Goal: Transaction & Acquisition: Purchase product/service

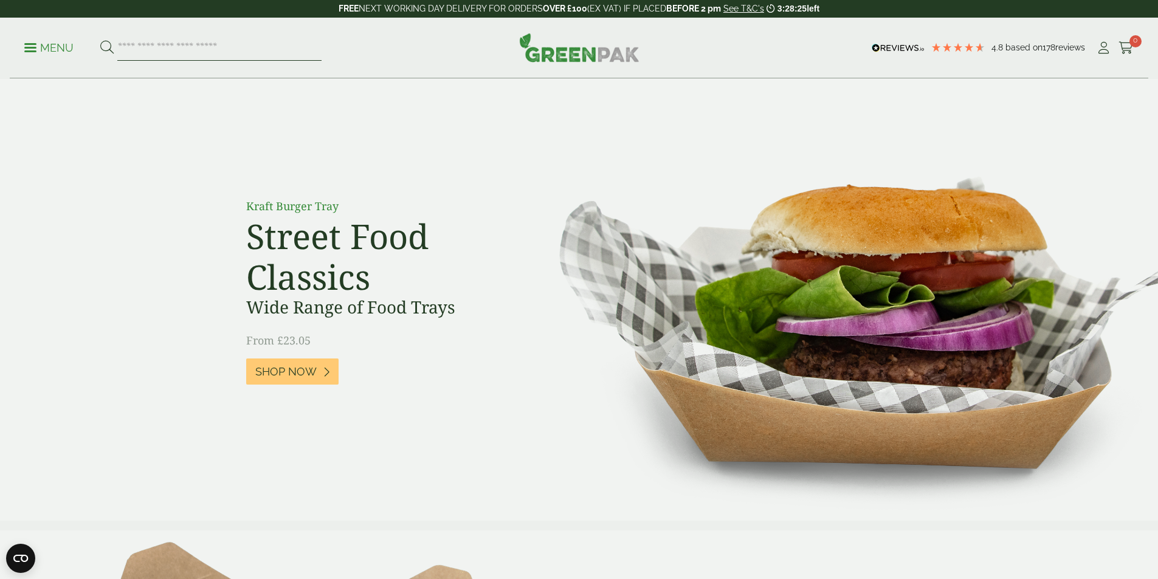
click at [170, 53] on input "search" at bounding box center [219, 48] width 204 height 26
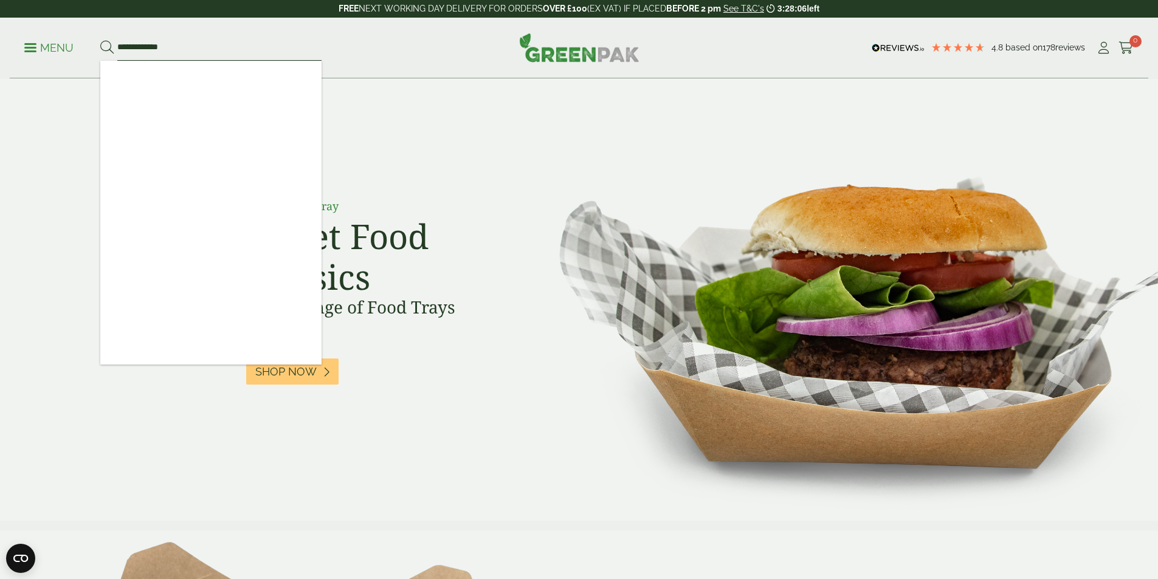
type input "**********"
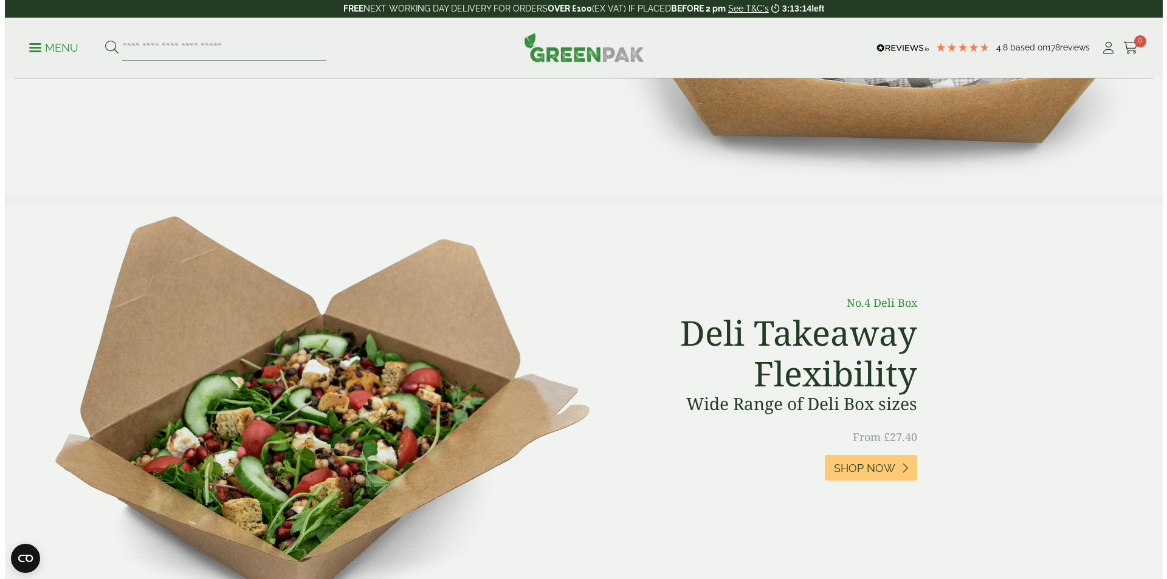
scroll to position [304, 0]
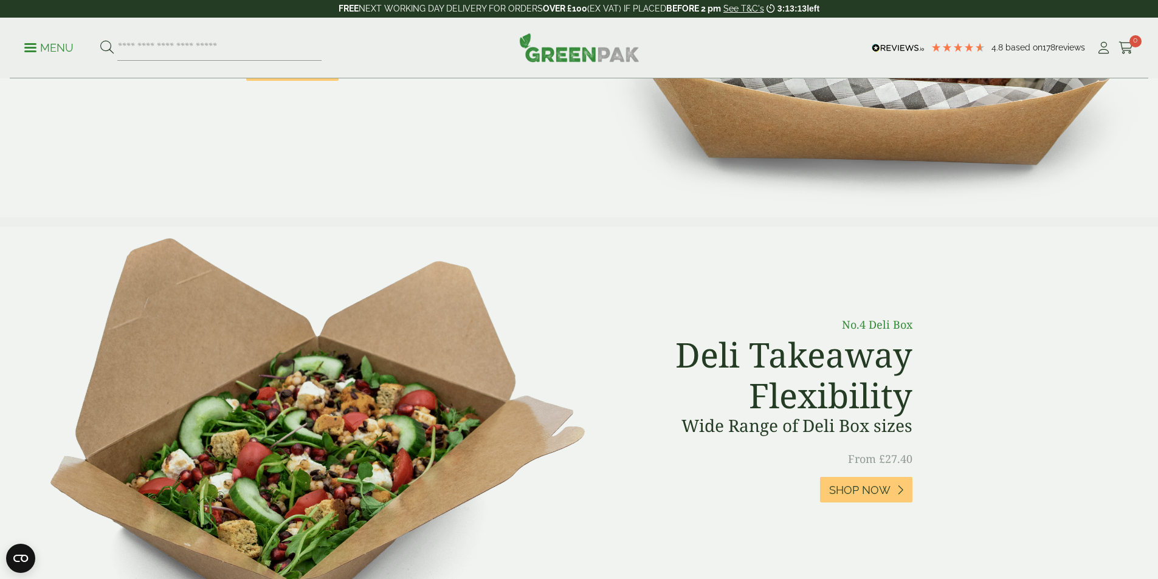
click at [63, 47] on p "Menu" at bounding box center [48, 48] width 49 height 15
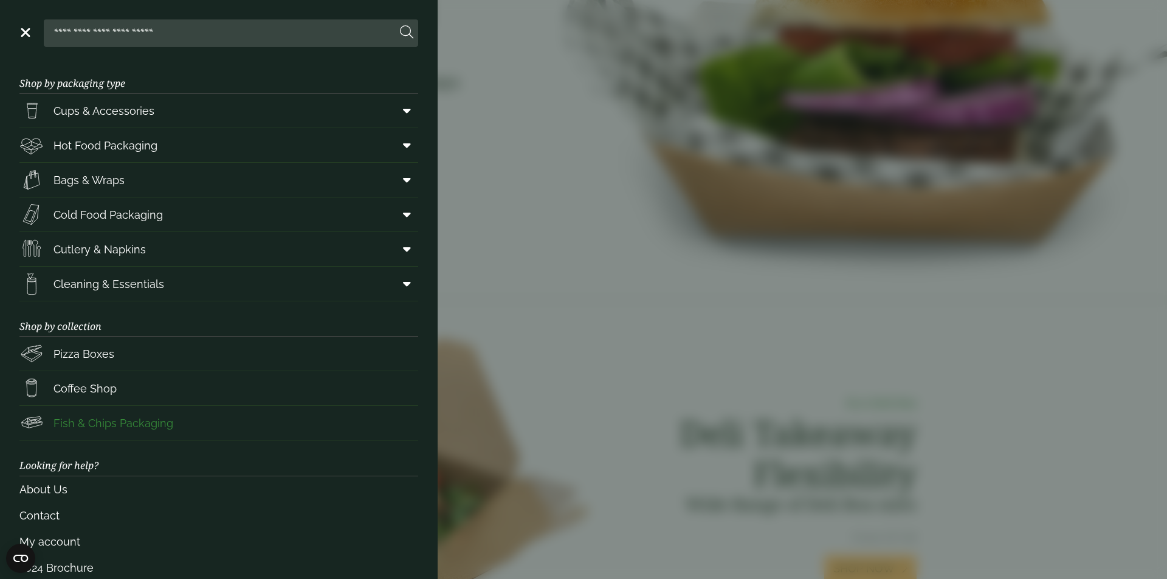
scroll to position [0, 0]
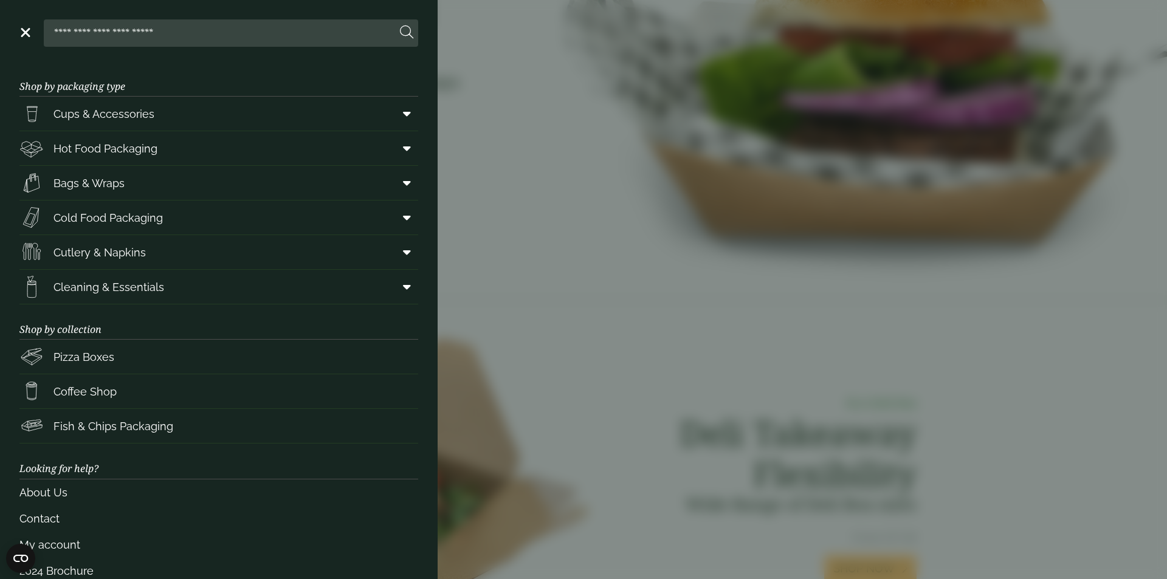
click at [179, 37] on input "search" at bounding box center [223, 33] width 348 height 26
click at [156, 218] on span "Cold Food Packaging" at bounding box center [107, 218] width 109 height 16
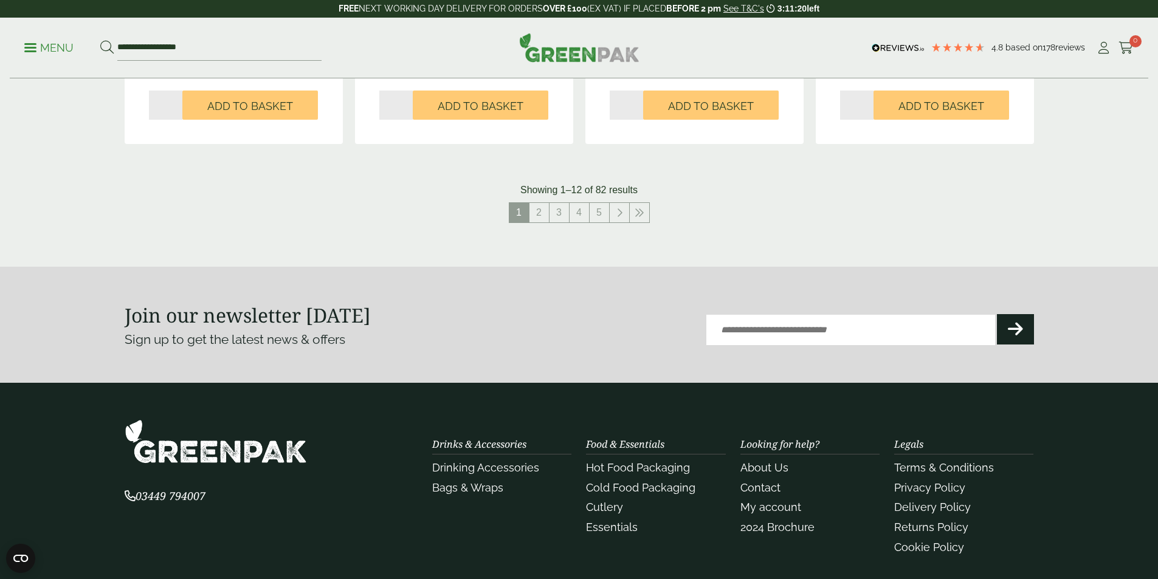
scroll to position [1398, 0]
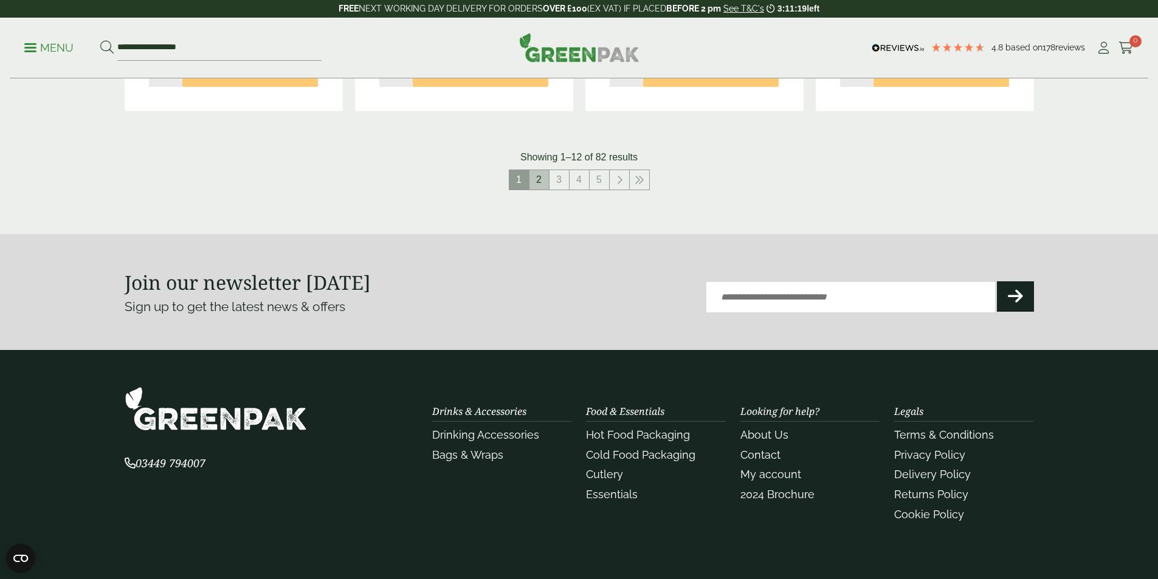
click at [545, 179] on link "2" at bounding box center [538, 179] width 19 height 19
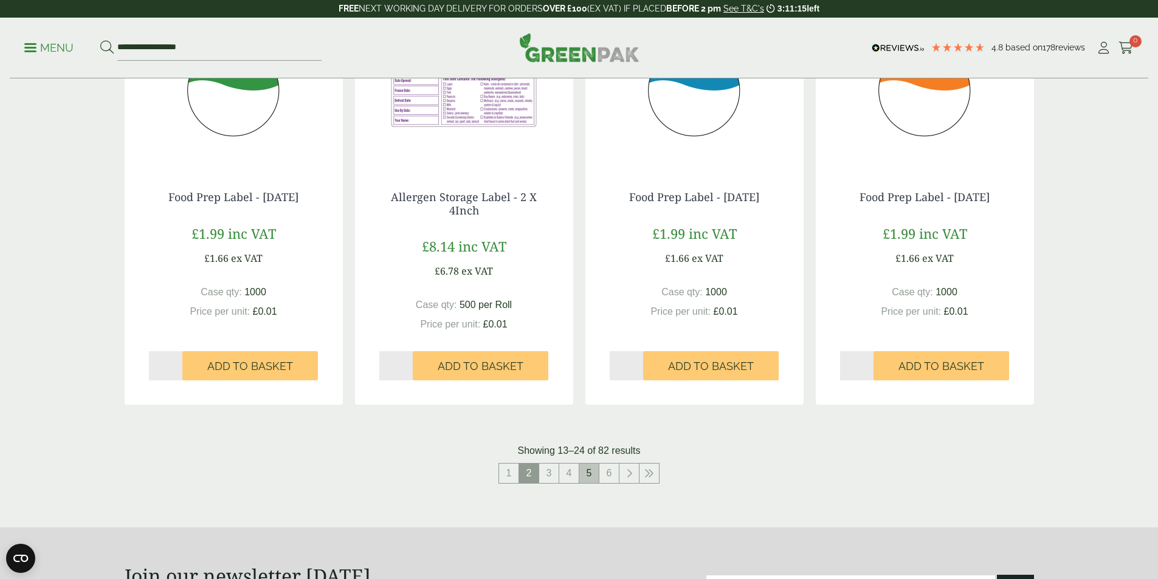
scroll to position [1337, 0]
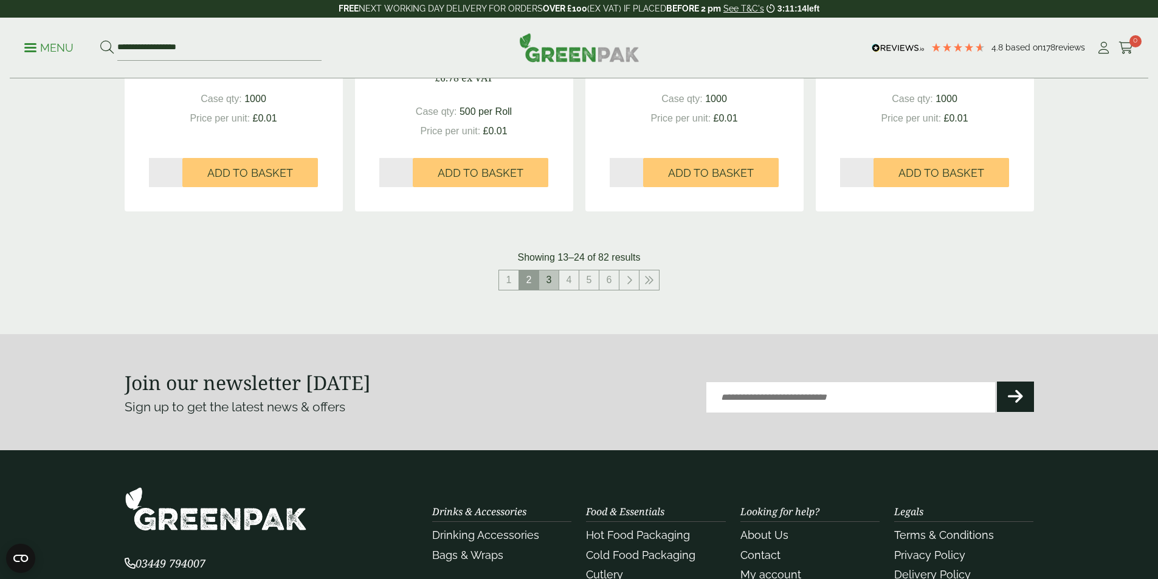
click at [549, 280] on link "3" at bounding box center [548, 279] width 19 height 19
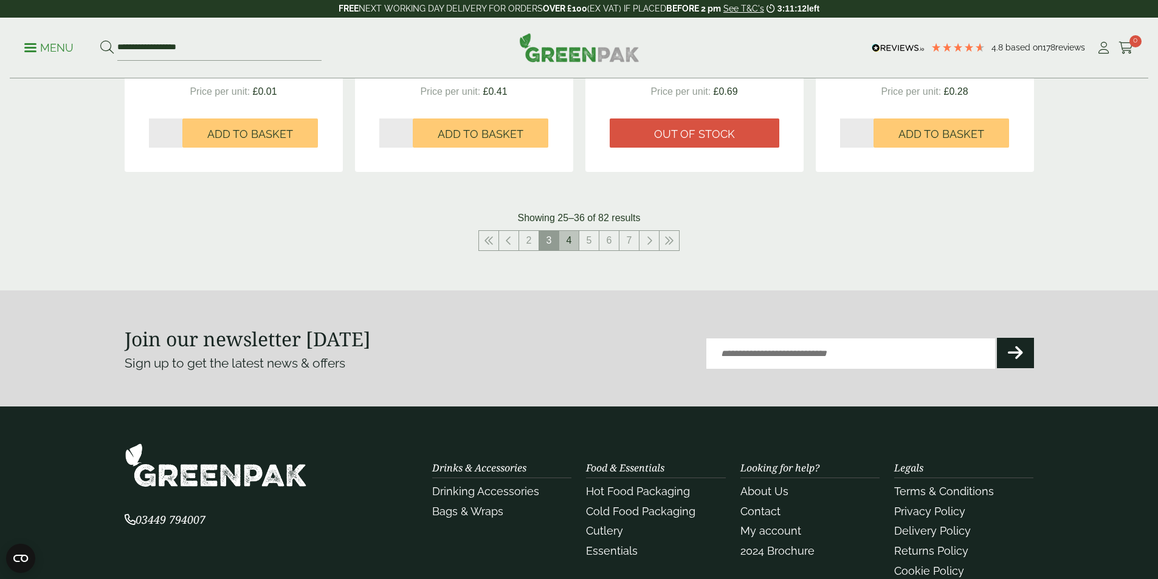
click at [569, 244] on link "4" at bounding box center [568, 240] width 19 height 19
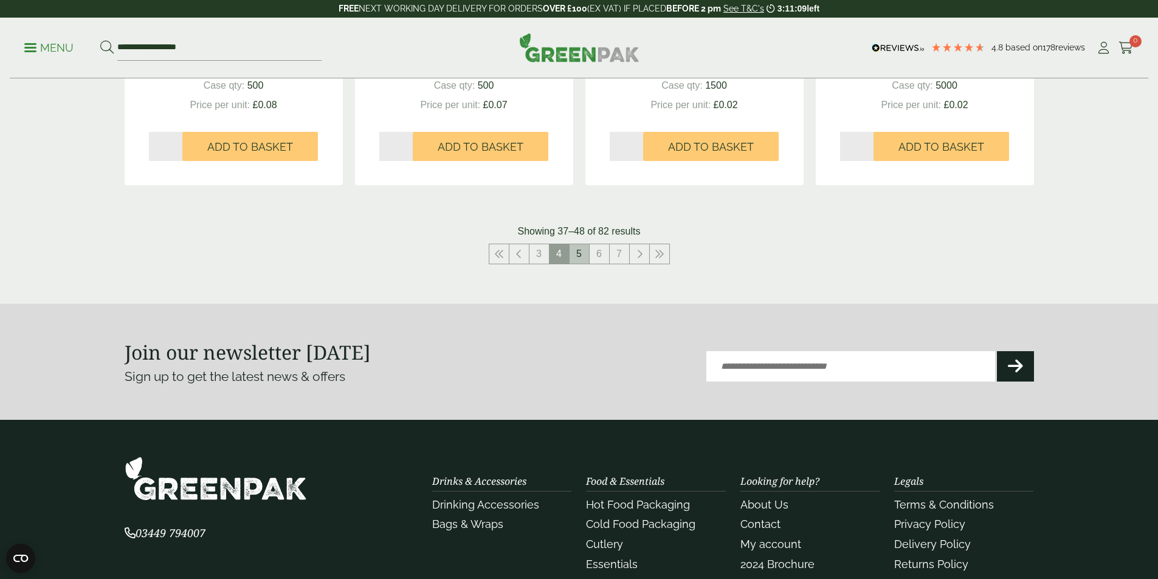
click at [580, 260] on link "5" at bounding box center [578, 253] width 19 height 19
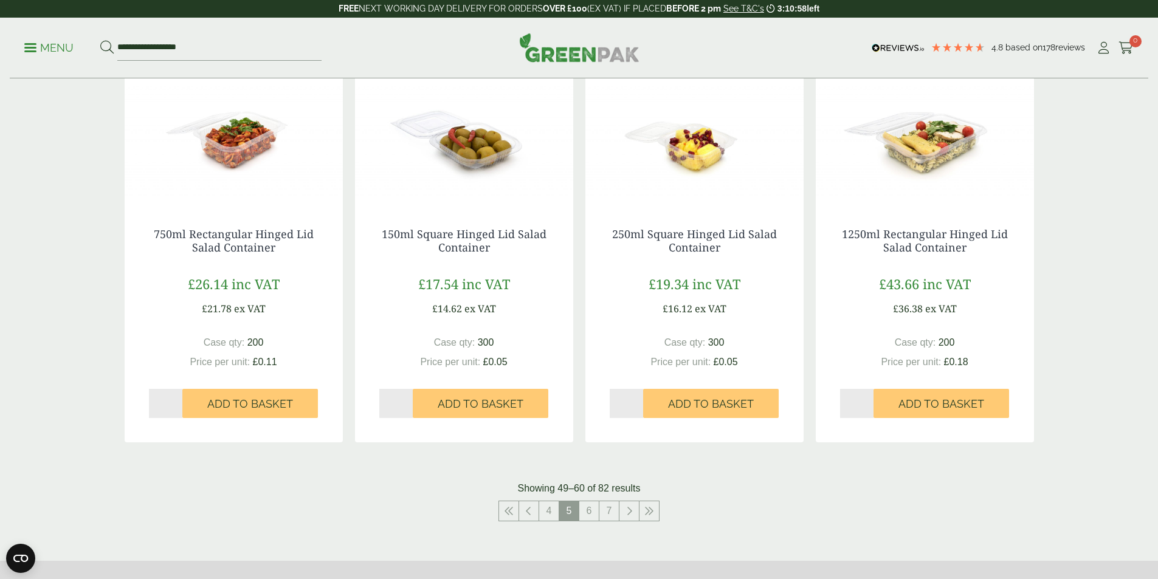
scroll to position [1094, 0]
click at [585, 511] on link "6" at bounding box center [588, 510] width 19 height 19
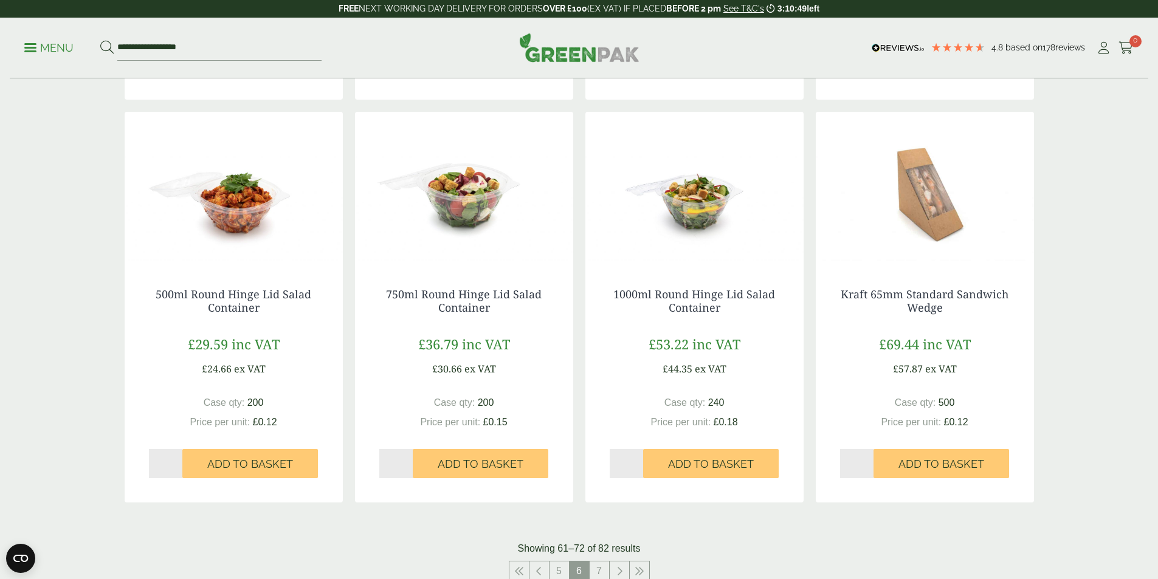
scroll to position [1154, 0]
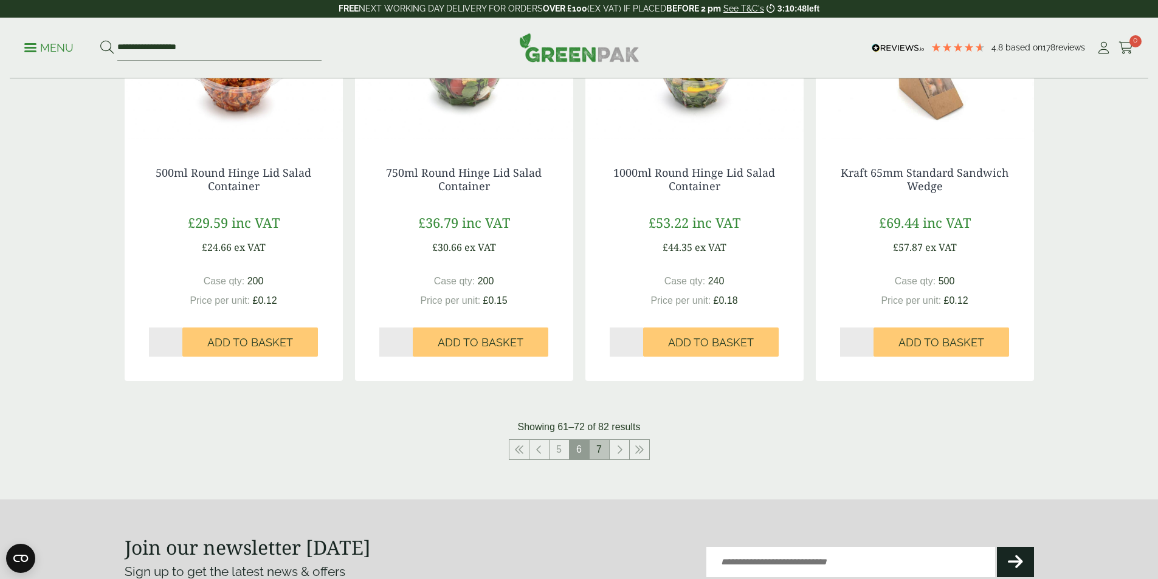
click at [595, 448] on link "7" at bounding box center [598, 449] width 19 height 19
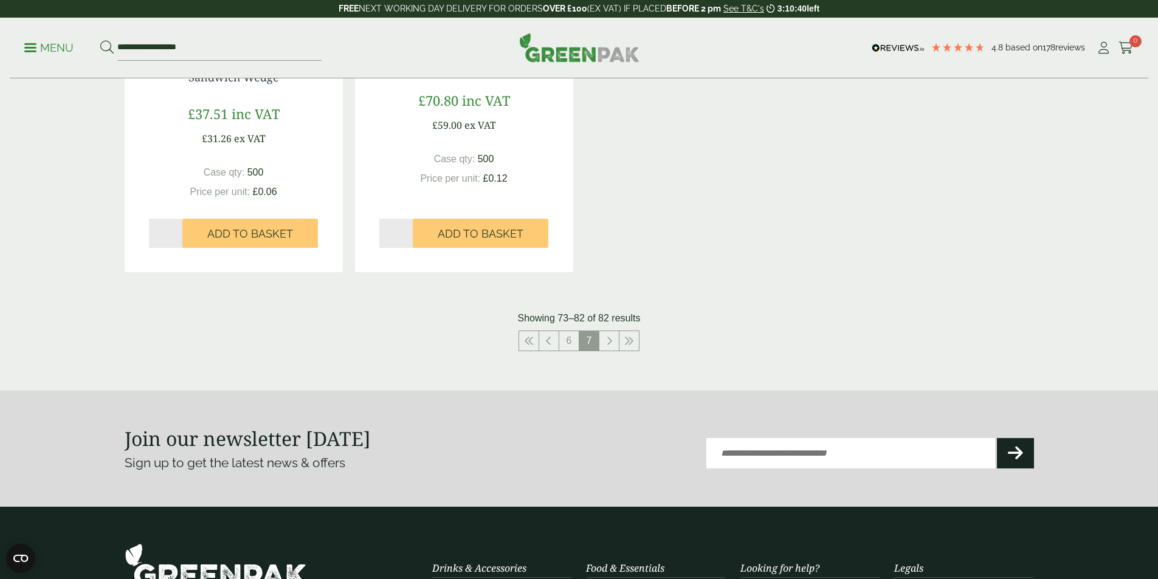
scroll to position [1337, 0]
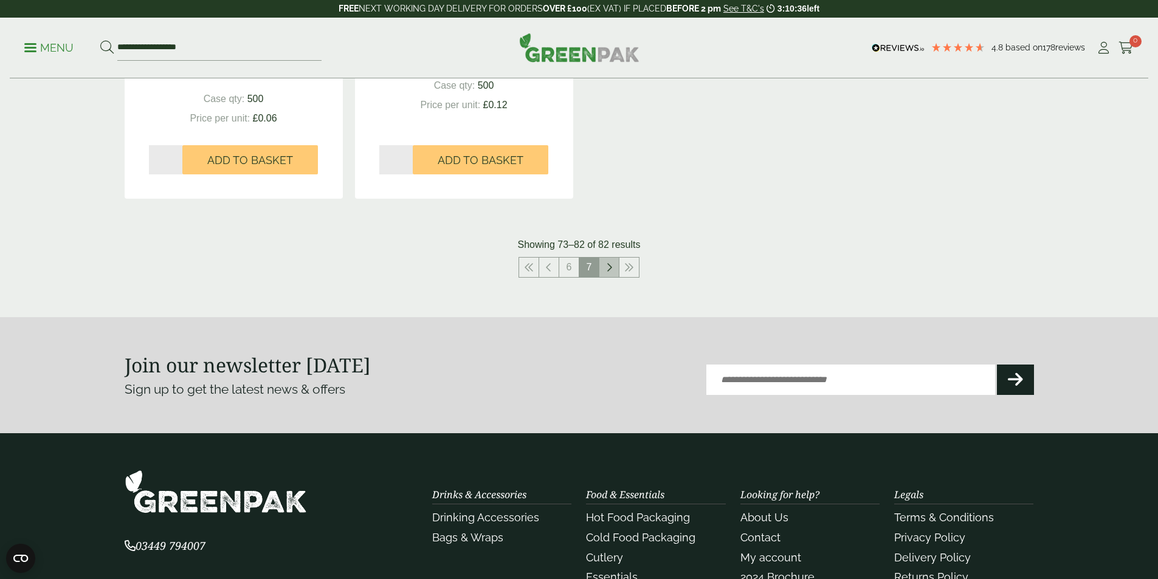
click at [607, 264] on icon at bounding box center [609, 267] width 6 height 10
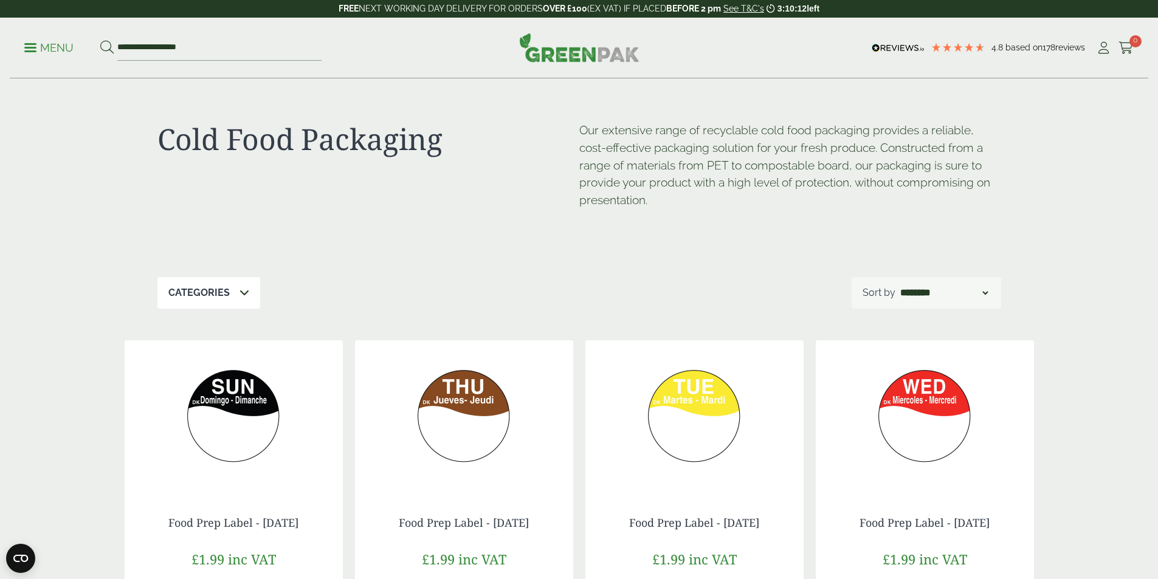
click at [66, 50] on p "Menu" at bounding box center [48, 48] width 49 height 15
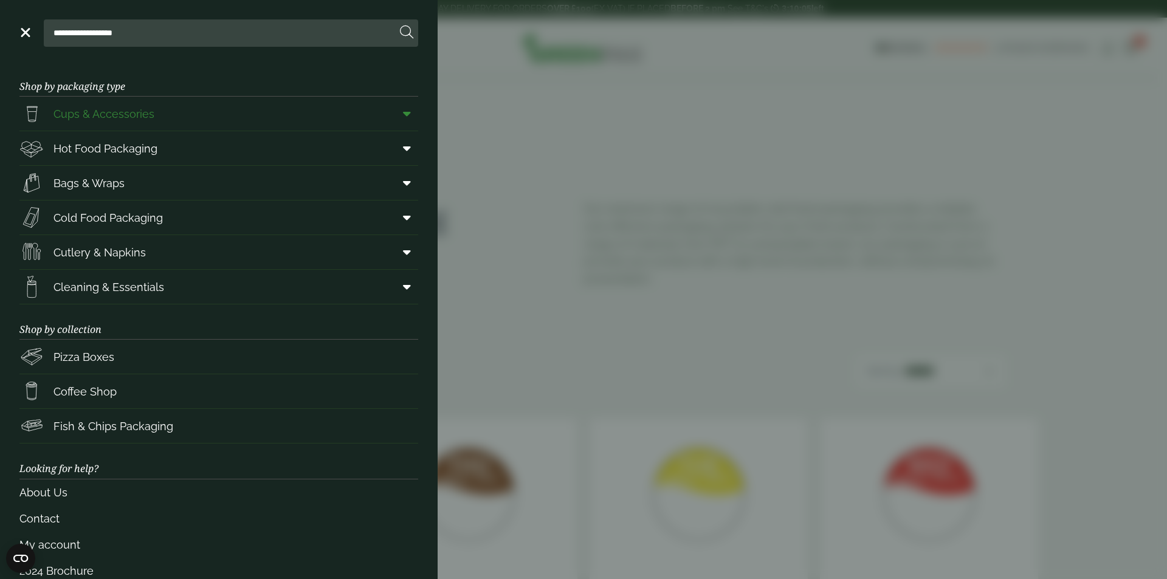
click at [130, 118] on span "Cups & Accessories" at bounding box center [103, 114] width 101 height 16
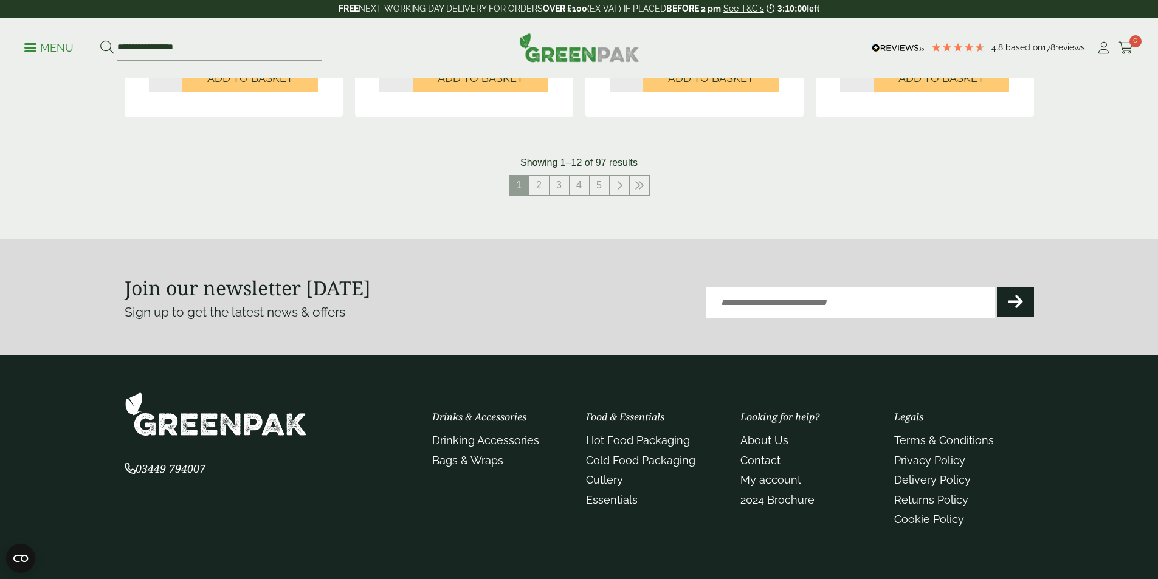
scroll to position [1469, 0]
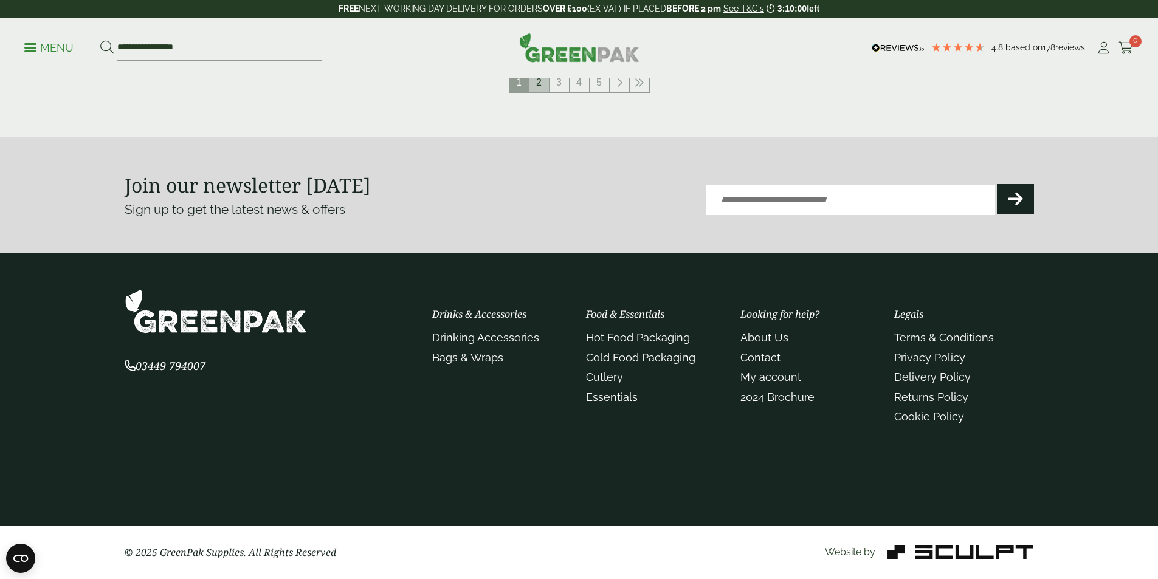
click at [535, 88] on link "2" at bounding box center [538, 82] width 19 height 19
click at [548, 86] on link "3" at bounding box center [548, 82] width 19 height 19
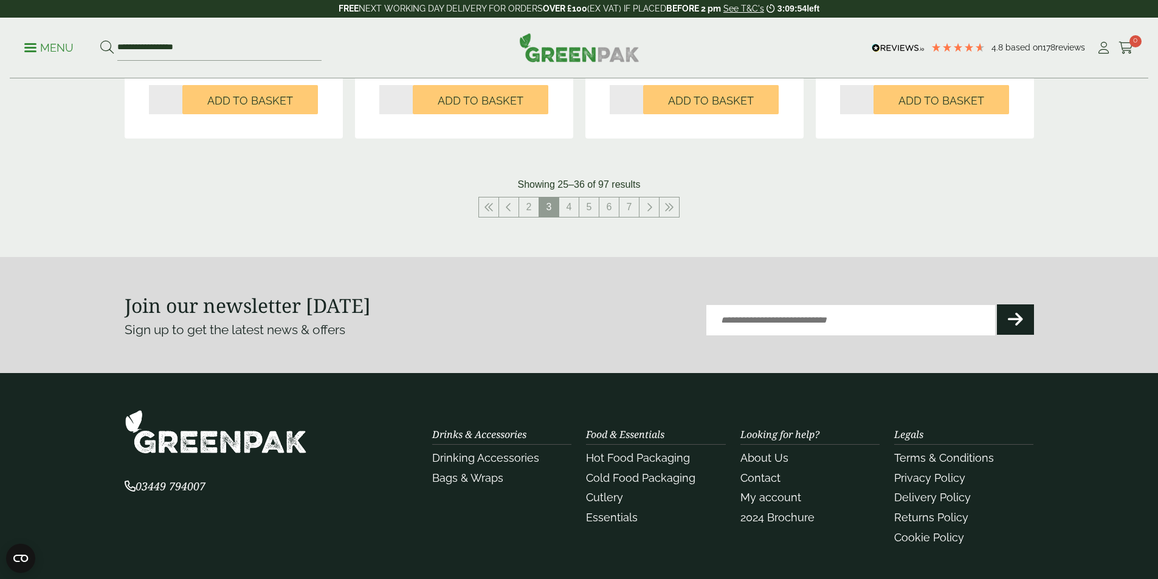
scroll to position [1060, 0]
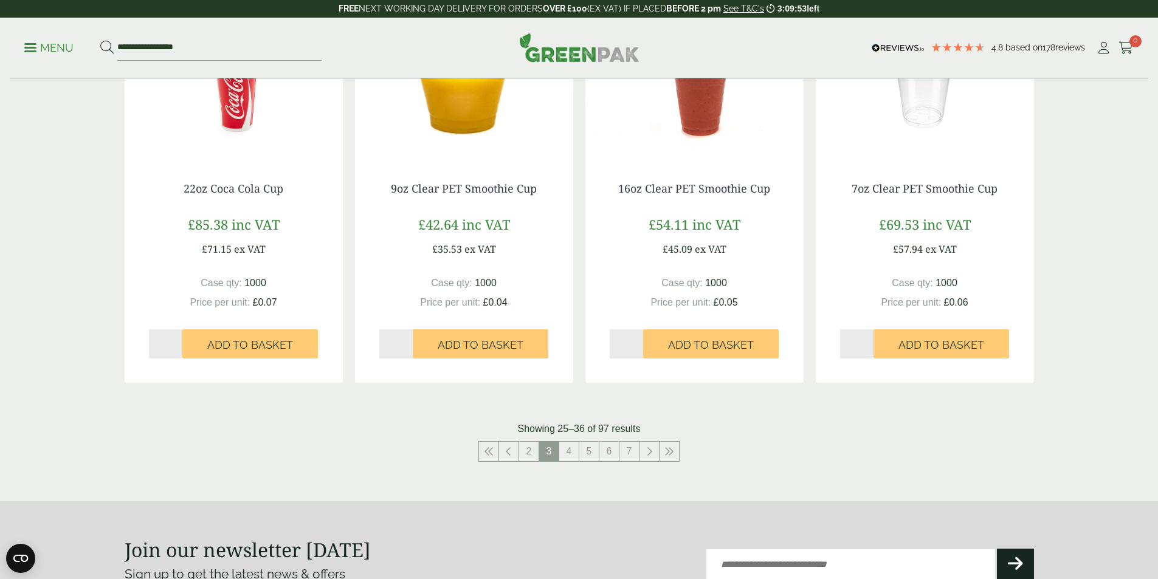
click at [111, 52] on icon at bounding box center [106, 47] width 13 height 13
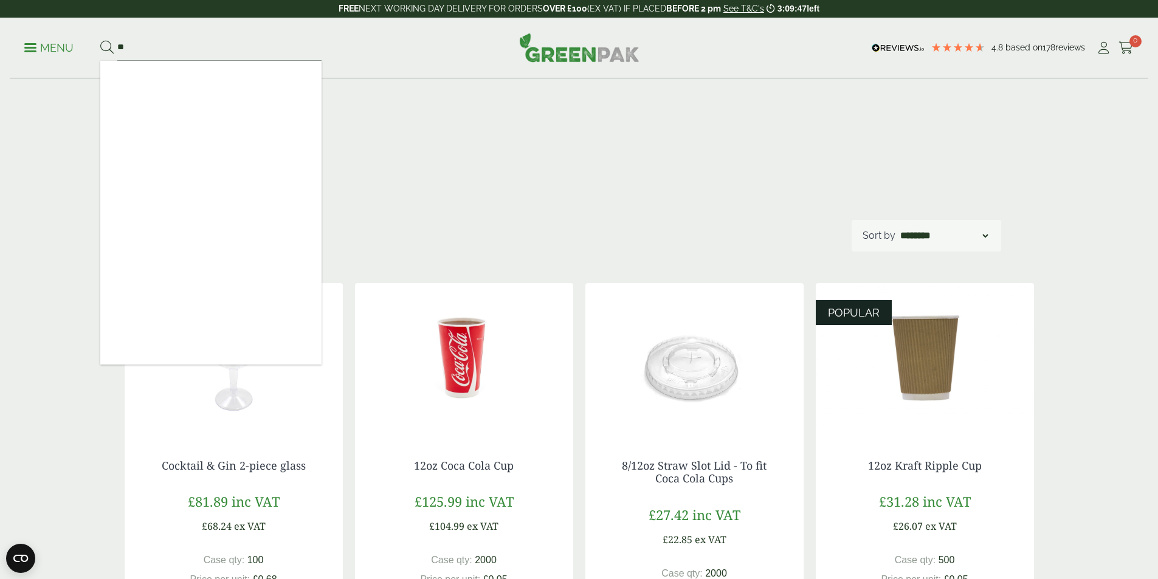
type input "*"
click at [386, 215] on div "Shop" at bounding box center [578, 149] width 843 height 141
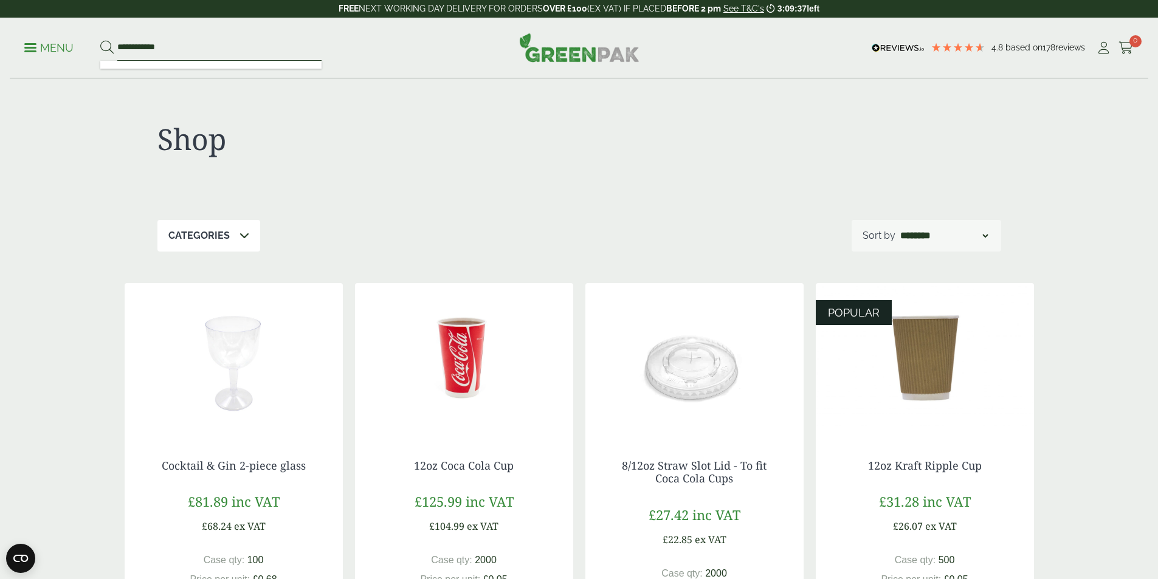
click at [178, 54] on input "**********" at bounding box center [219, 48] width 204 height 26
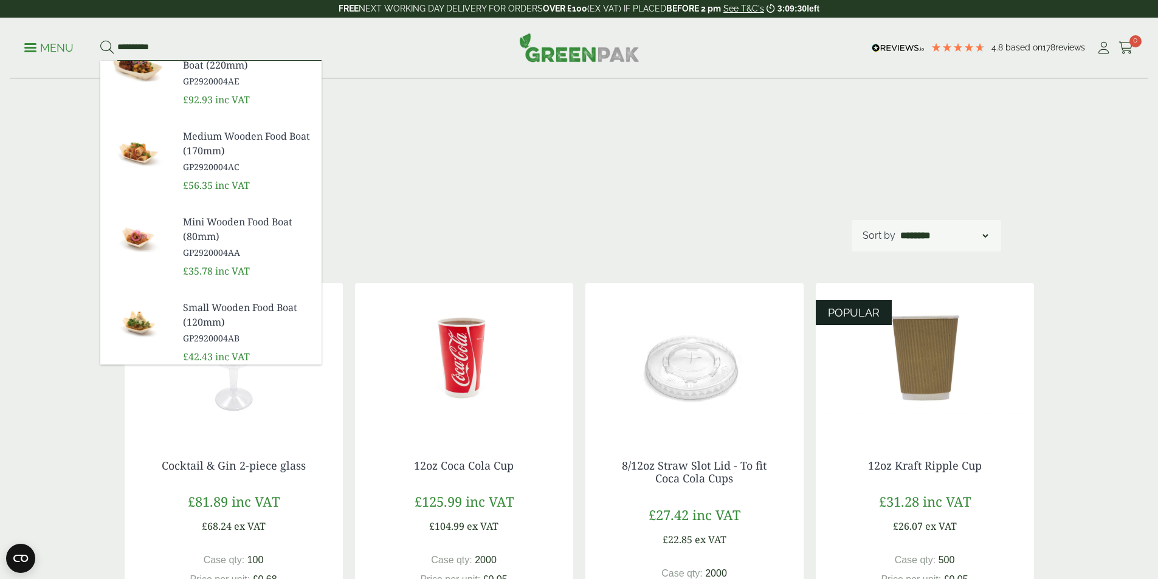
scroll to position [112, 0]
type input "**********"
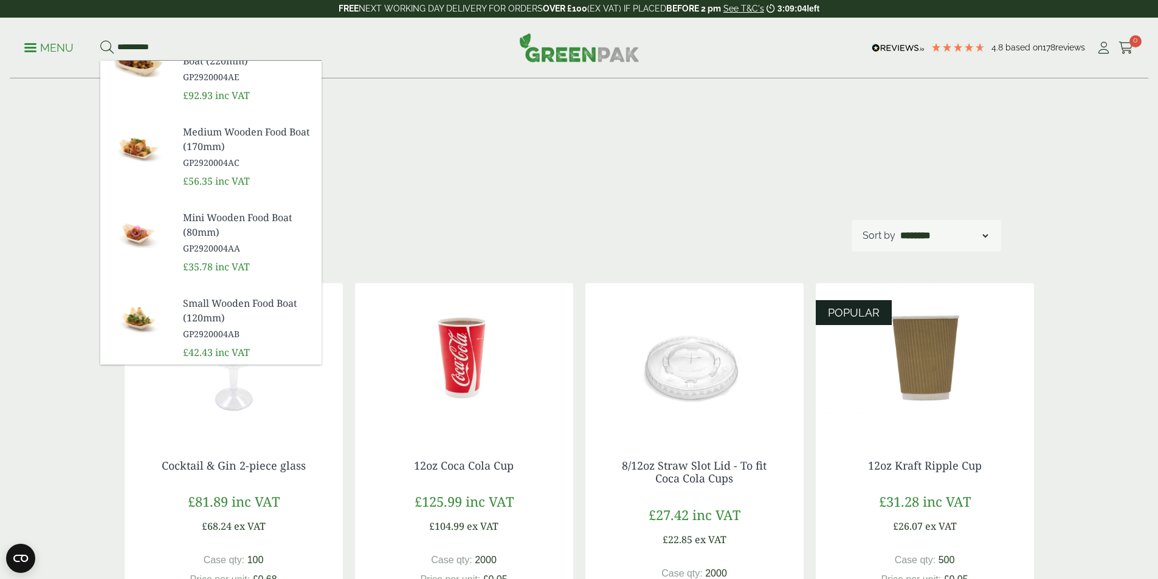
click at [216, 219] on span "Mini Wooden Food Boat (80mm)" at bounding box center [247, 224] width 129 height 29
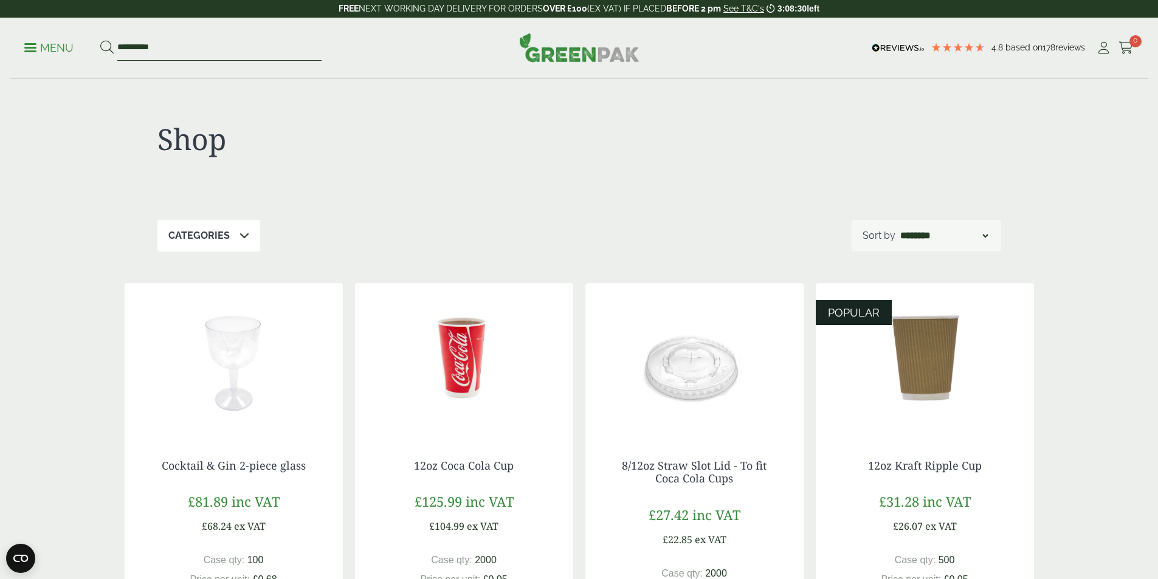
click at [177, 46] on input "**********" at bounding box center [219, 48] width 204 height 26
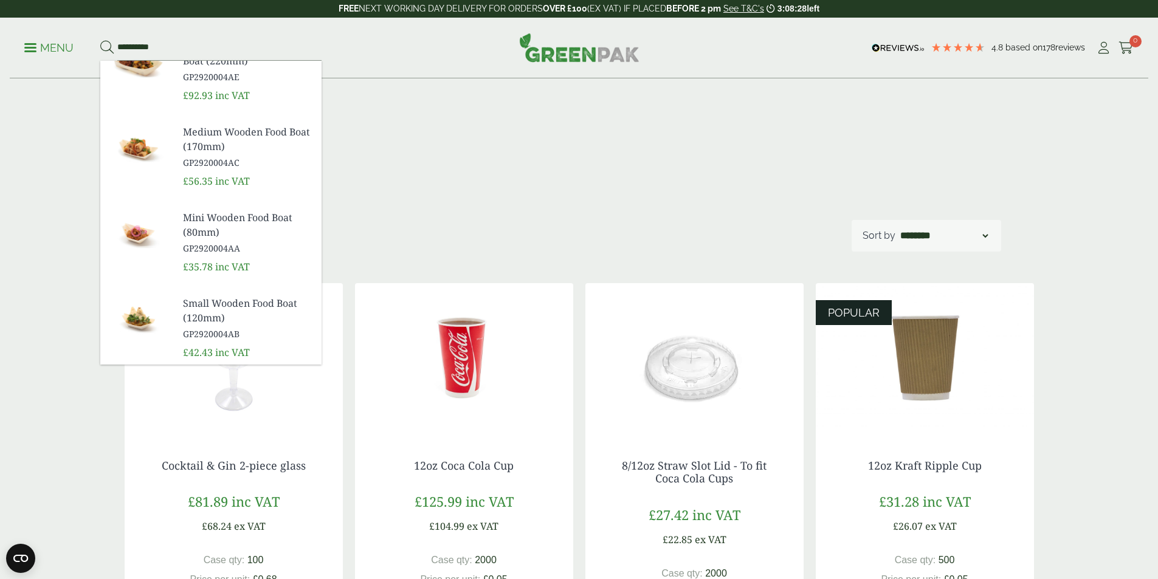
click at [243, 304] on span "Small Wooden Food Boat (120mm)" at bounding box center [247, 310] width 129 height 29
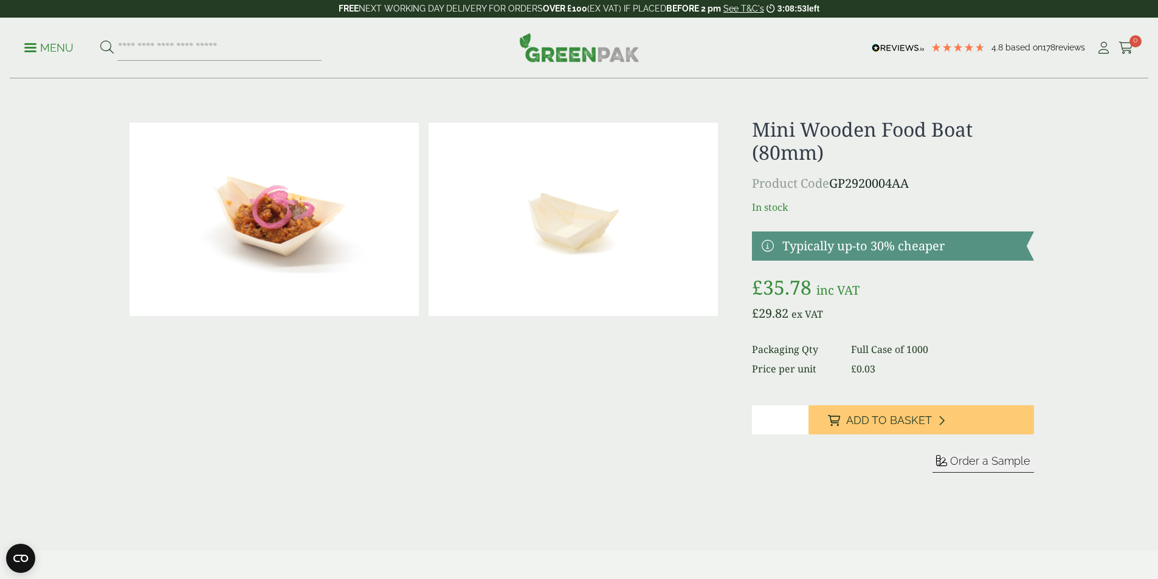
click at [797, 417] on input "*" at bounding box center [780, 419] width 57 height 29
click at [798, 418] on input "*" at bounding box center [780, 419] width 57 height 29
type input "*"
click at [798, 416] on input "*" at bounding box center [780, 419] width 57 height 29
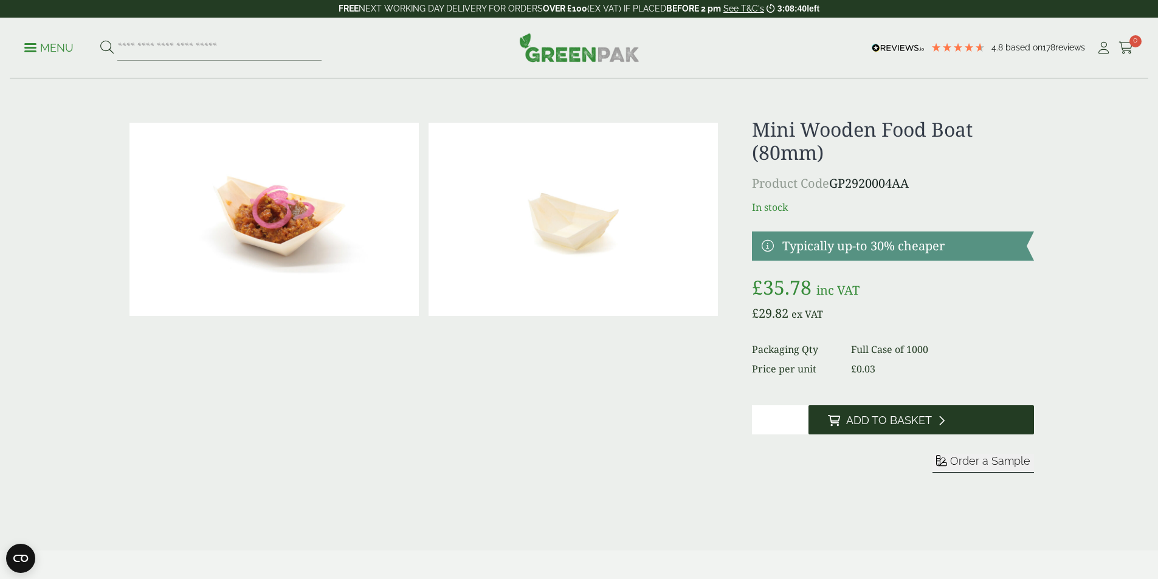
click at [857, 423] on span "Add to Basket" at bounding box center [889, 420] width 86 height 13
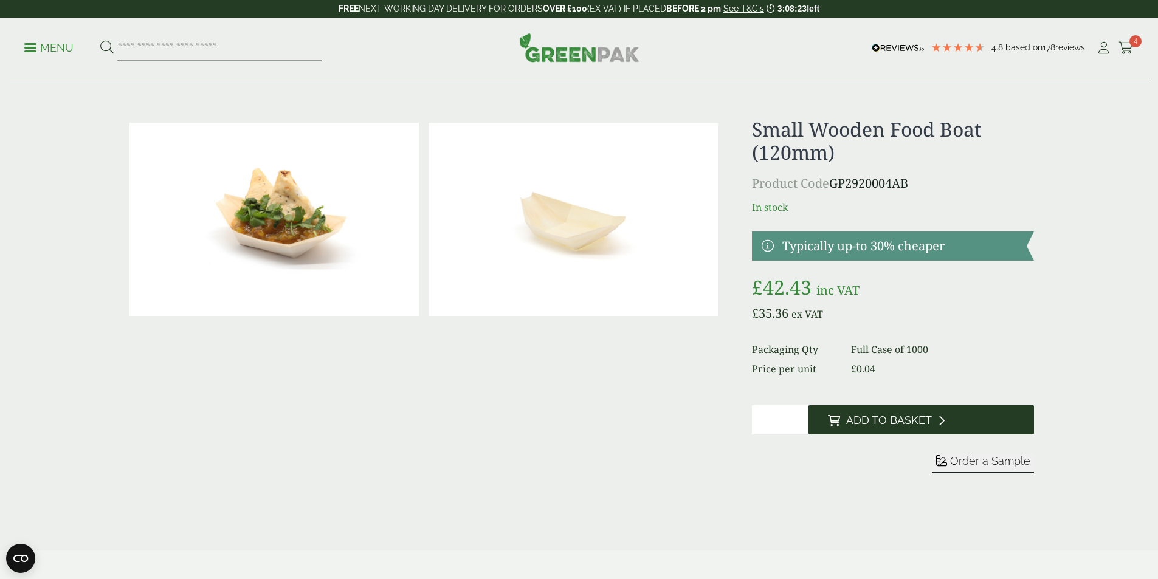
click at [940, 422] on icon at bounding box center [941, 420] width 7 height 11
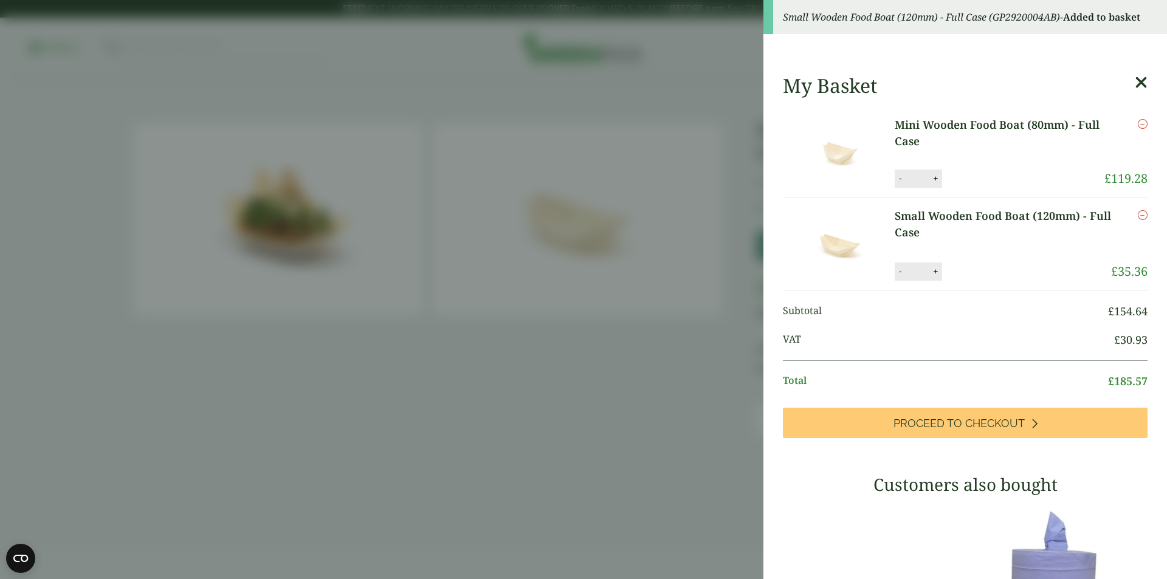
click at [934, 272] on button "+" at bounding box center [935, 271] width 12 height 10
type input "*"
click at [998, 271] on button "Update" at bounding box center [974, 272] width 61 height 18
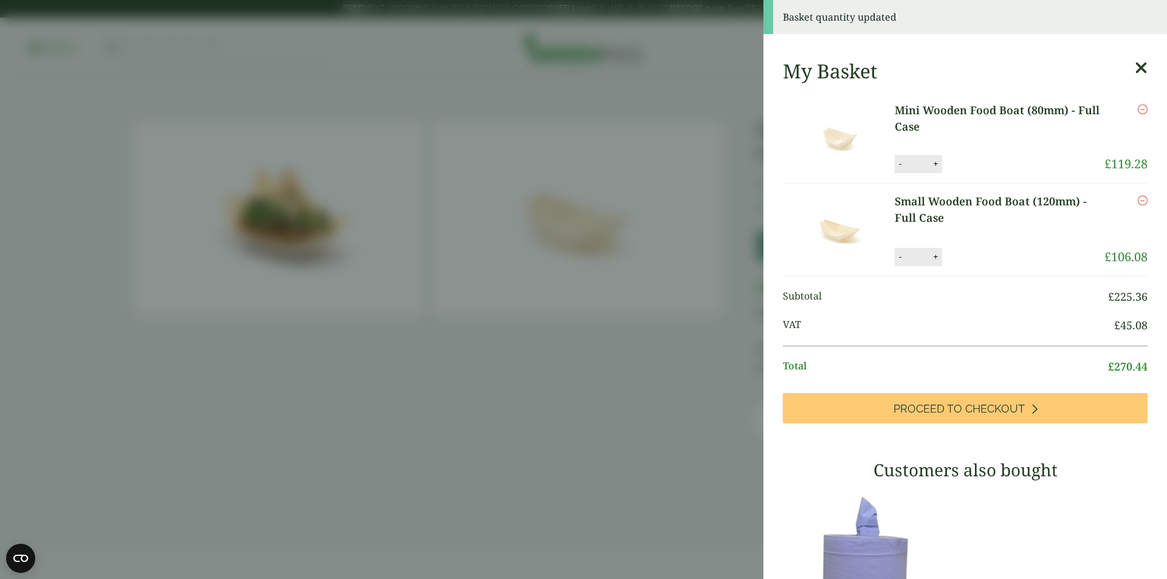
click at [1134, 64] on icon at bounding box center [1140, 68] width 13 height 17
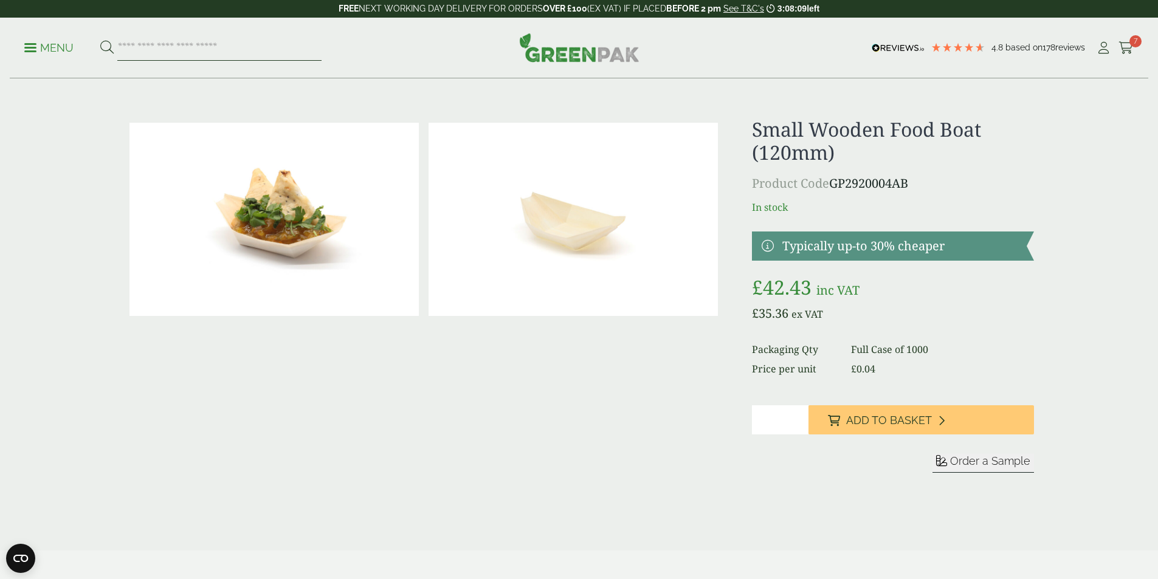
drag, startPoint x: 143, startPoint y: 46, endPoint x: 148, endPoint y: 41, distance: 6.9
click at [143, 44] on input "search" at bounding box center [219, 48] width 204 height 26
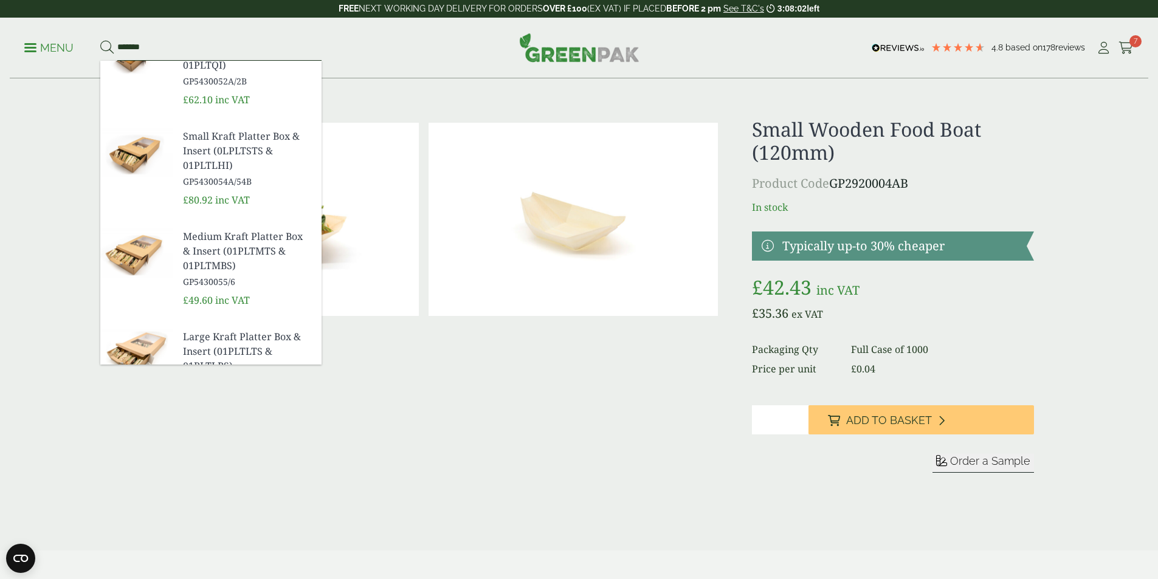
scroll to position [49, 0]
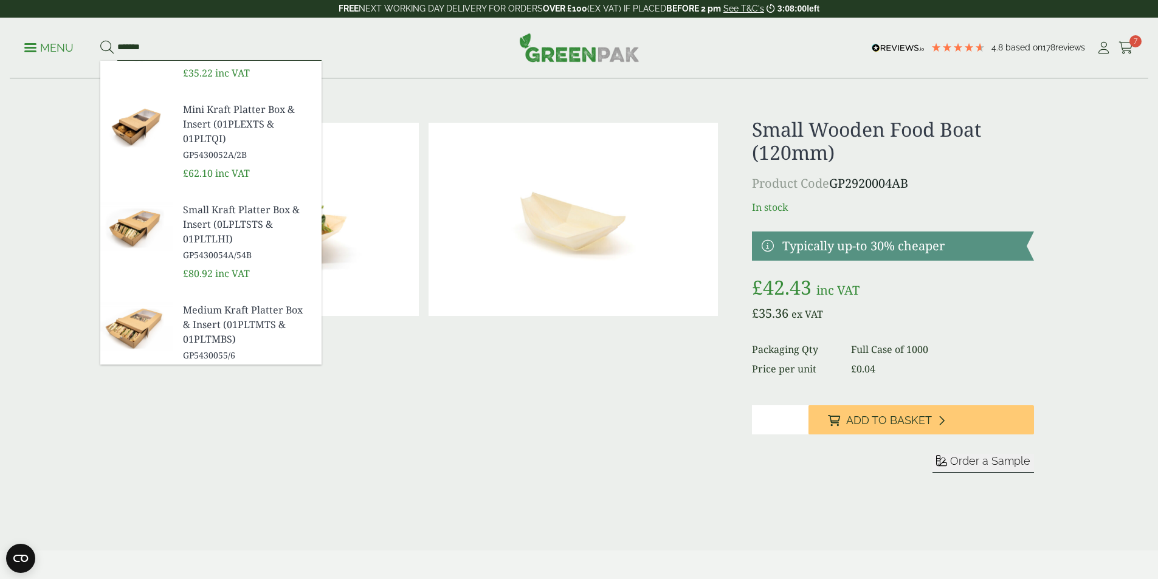
type input "*******"
click at [213, 218] on span "Small Kraft Platter Box & Insert (0LPLTSTS & 01PLTLHI)" at bounding box center [247, 224] width 129 height 44
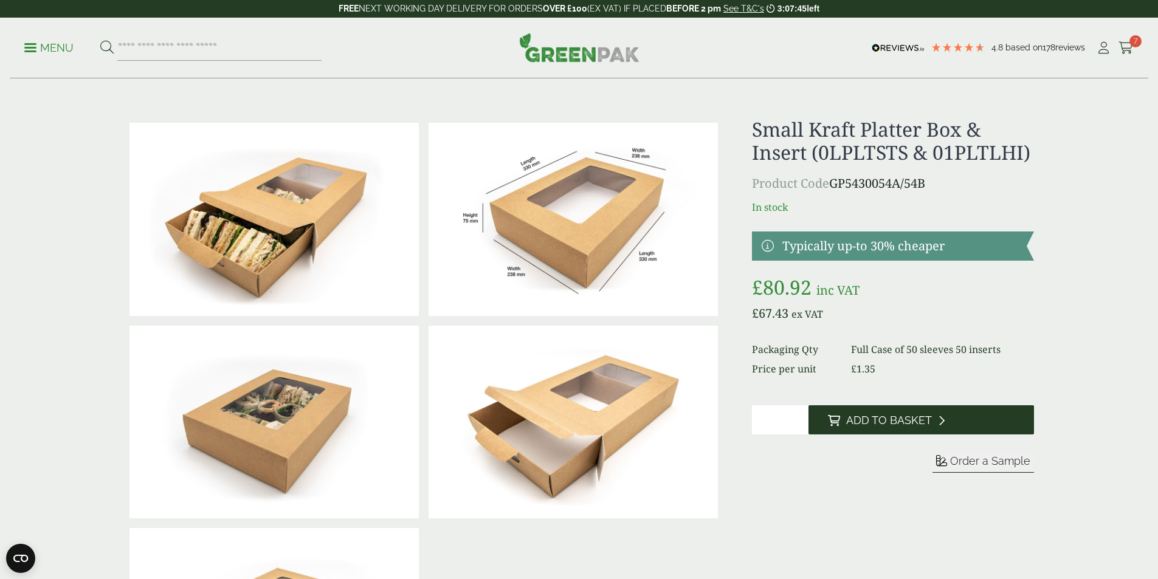
click at [871, 425] on span "Add to Basket" at bounding box center [889, 420] width 86 height 13
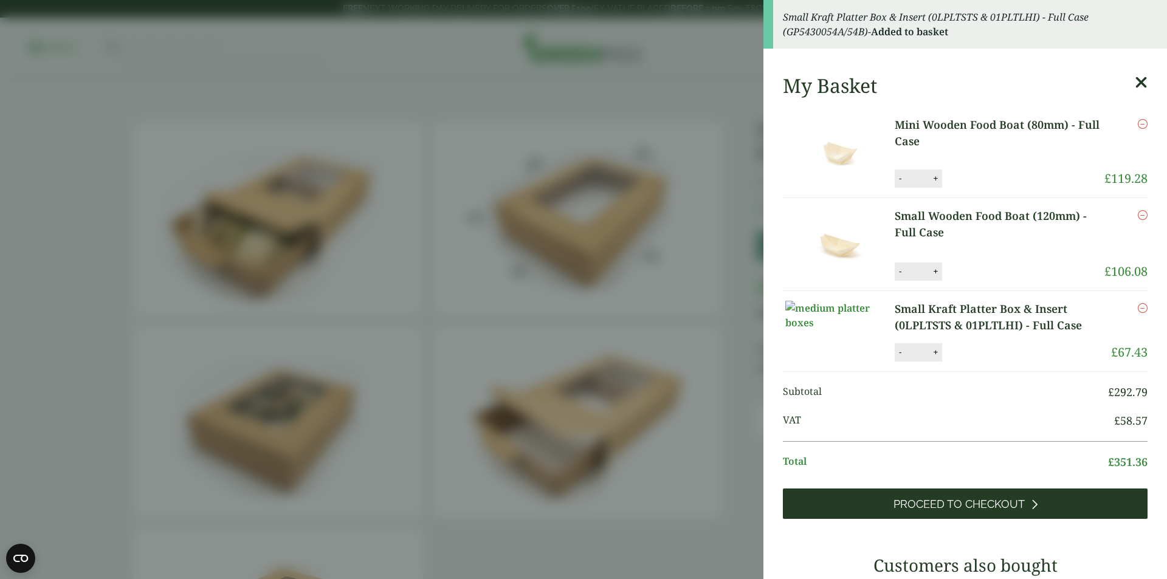
click at [886, 519] on link "Proceed to Checkout" at bounding box center [965, 504] width 365 height 30
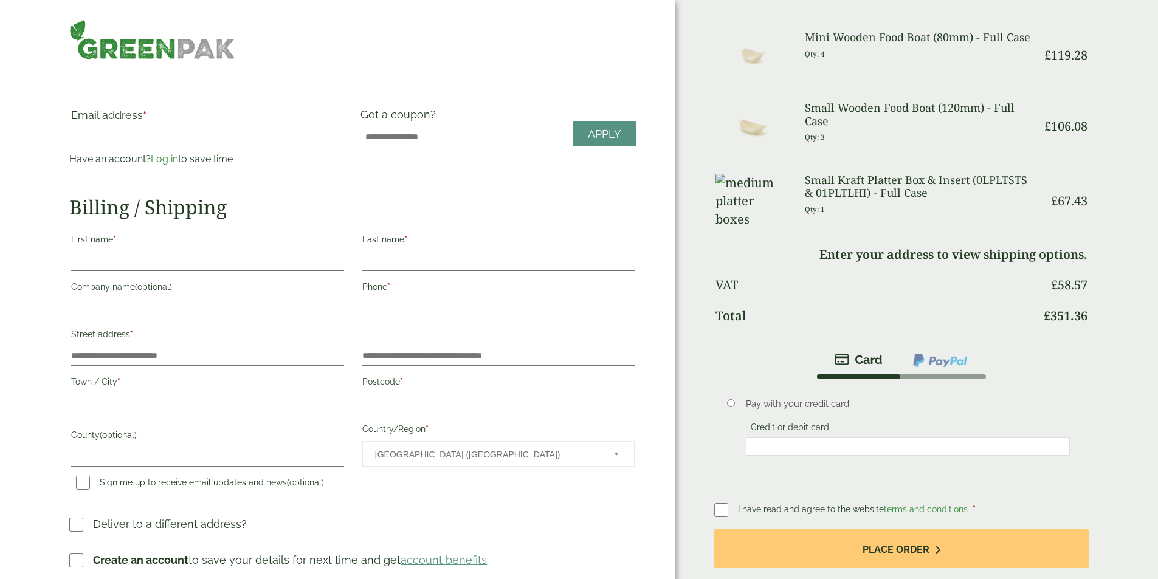
click at [178, 154] on link "Log in" at bounding box center [164, 159] width 27 height 12
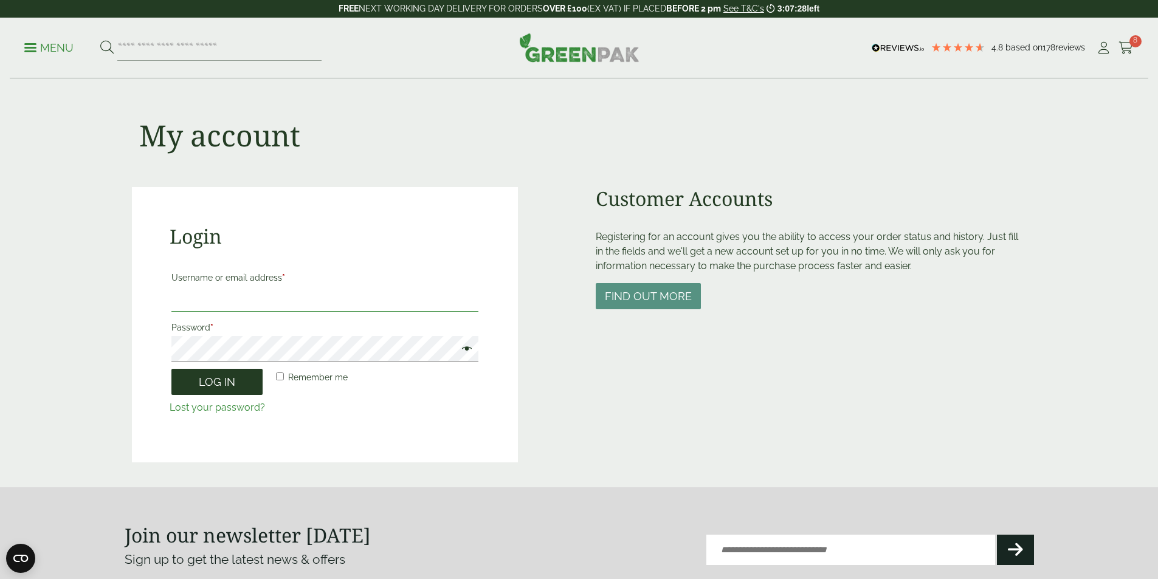
type input "**********"
click at [228, 388] on button "Log in" at bounding box center [216, 382] width 91 height 26
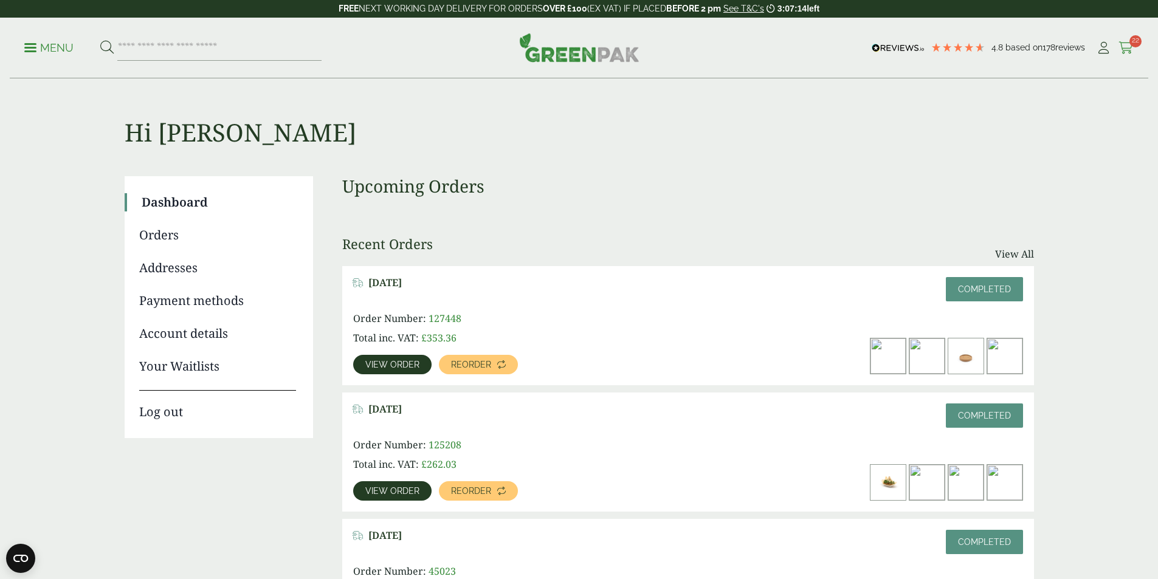
click at [1129, 44] on span "22" at bounding box center [1135, 41] width 12 height 12
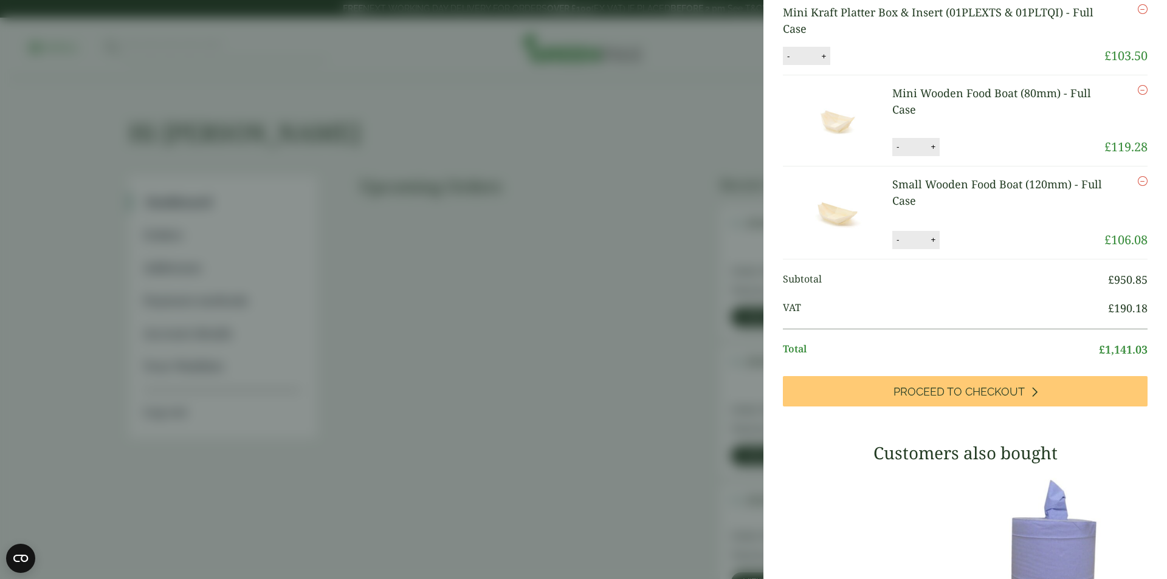
scroll to position [304, 0]
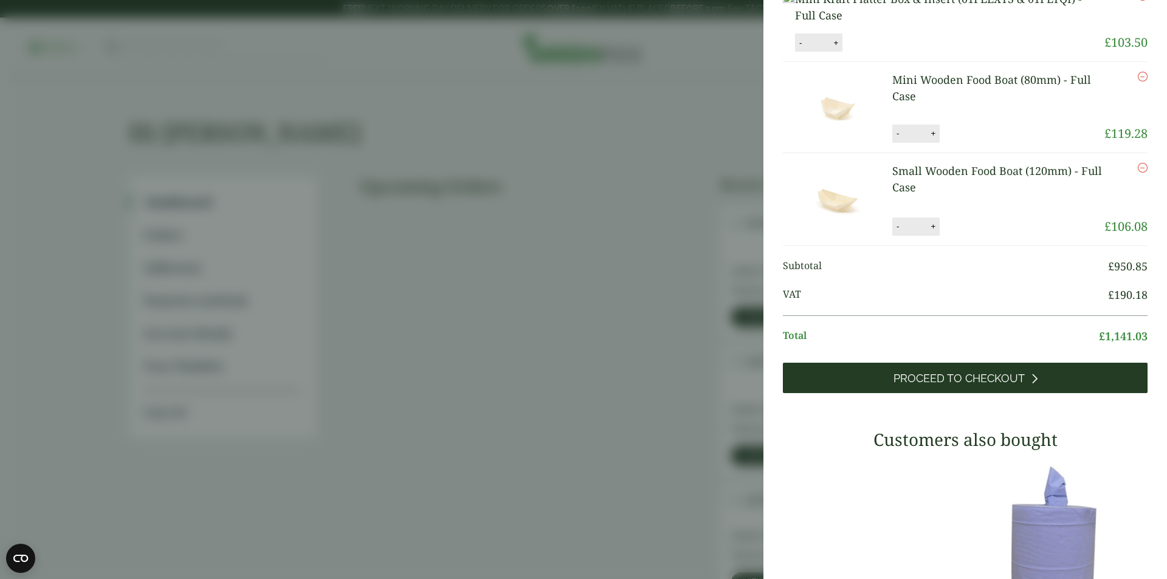
click at [936, 385] on span "Proceed to Checkout" at bounding box center [958, 378] width 131 height 13
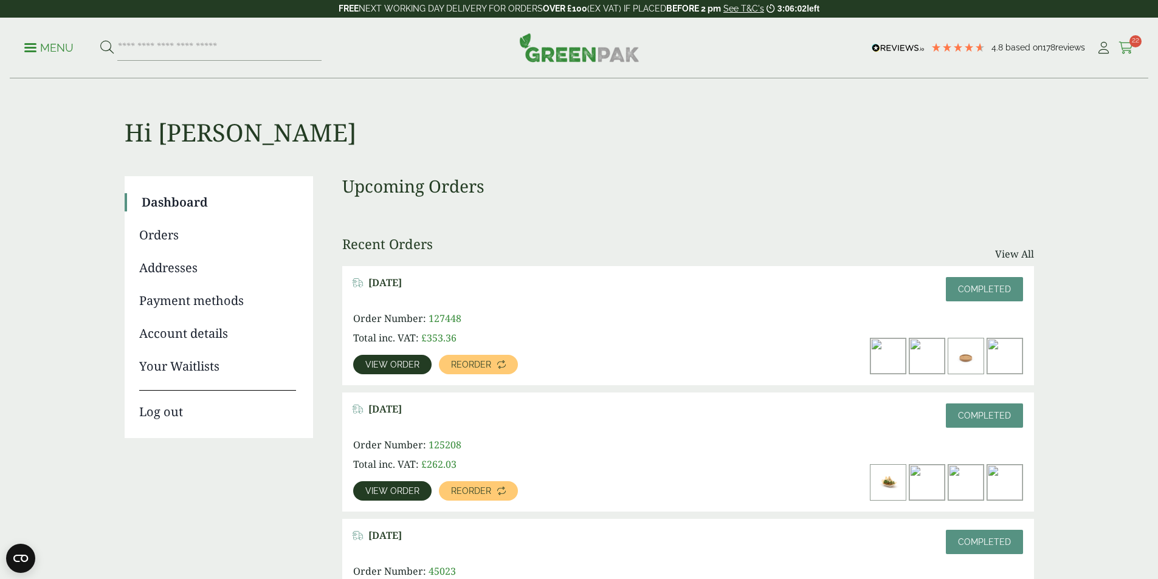
click at [1119, 44] on icon at bounding box center [1125, 48] width 15 height 12
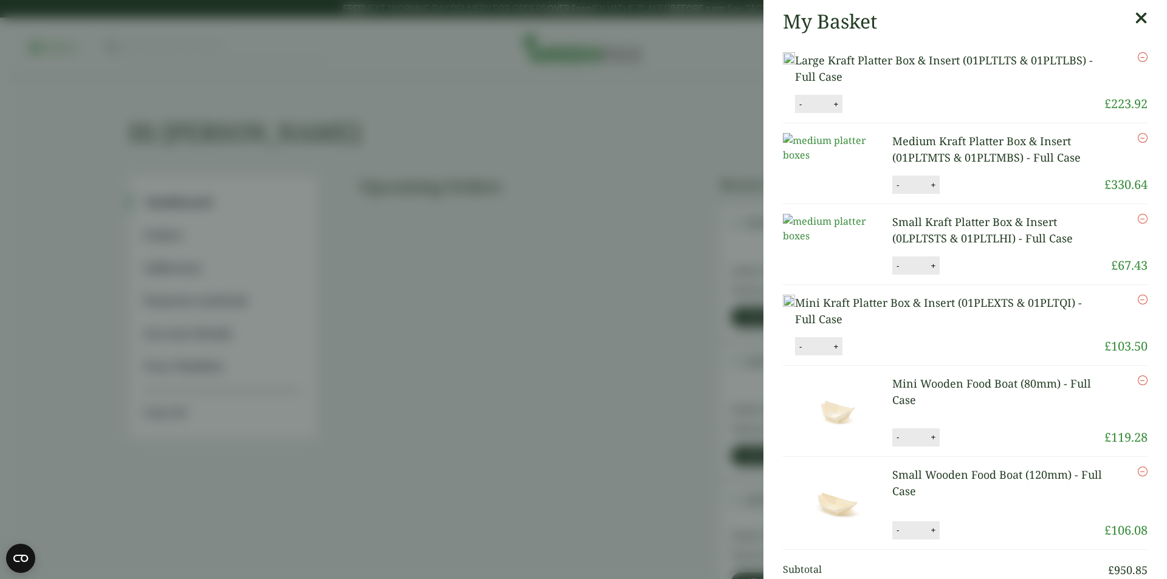
click at [1137, 57] on icon "Remove this item" at bounding box center [1142, 57] width 10 height 10
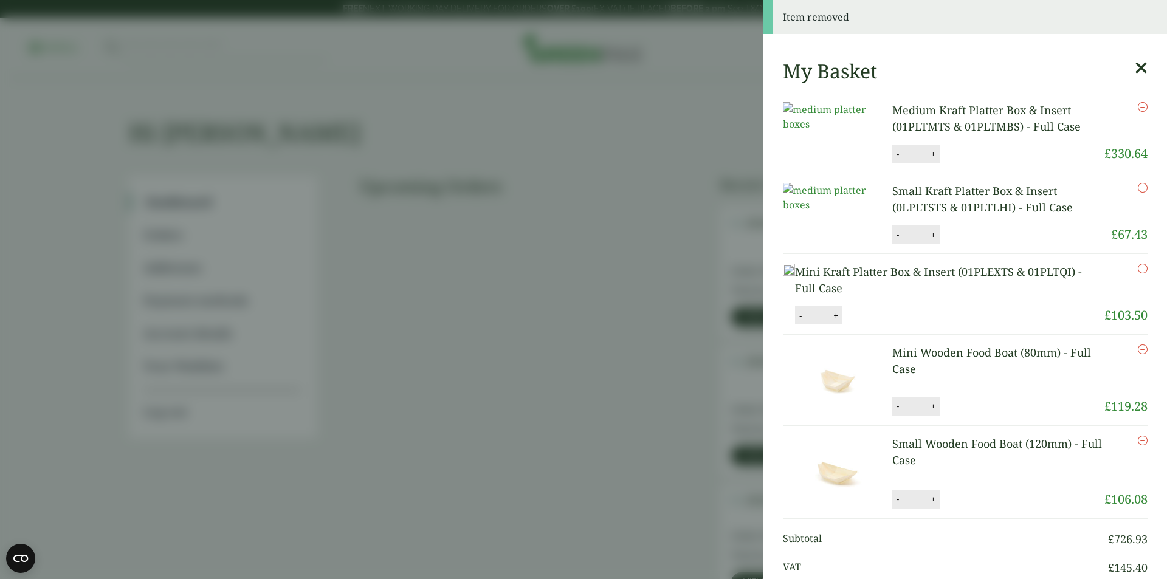
click at [1137, 106] on icon "Remove this item" at bounding box center [1142, 107] width 10 height 10
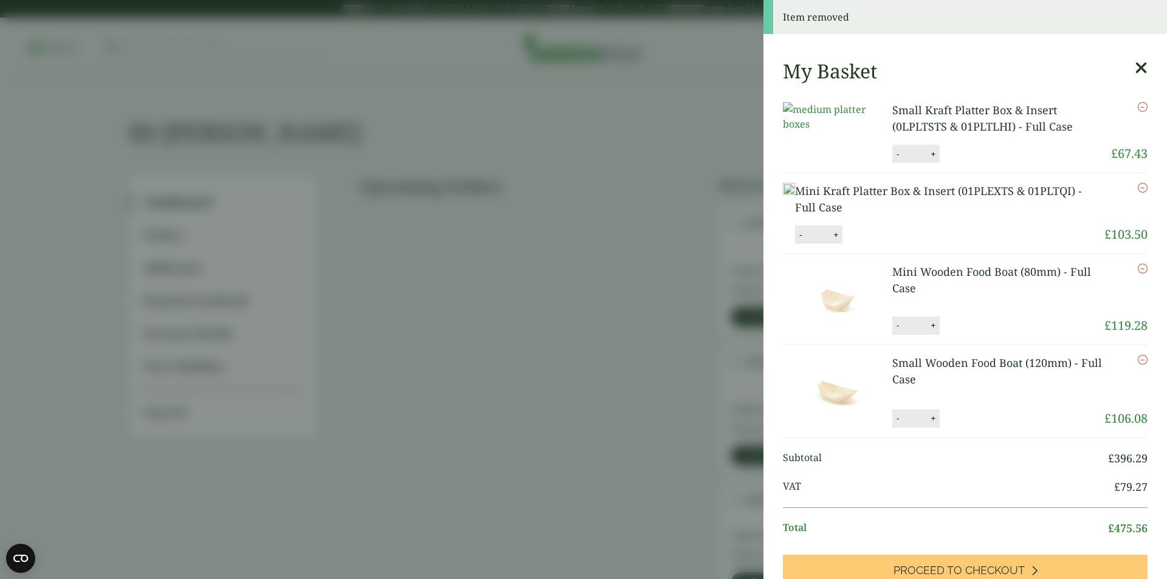
click at [1137, 193] on icon "Remove this item" at bounding box center [1142, 188] width 10 height 10
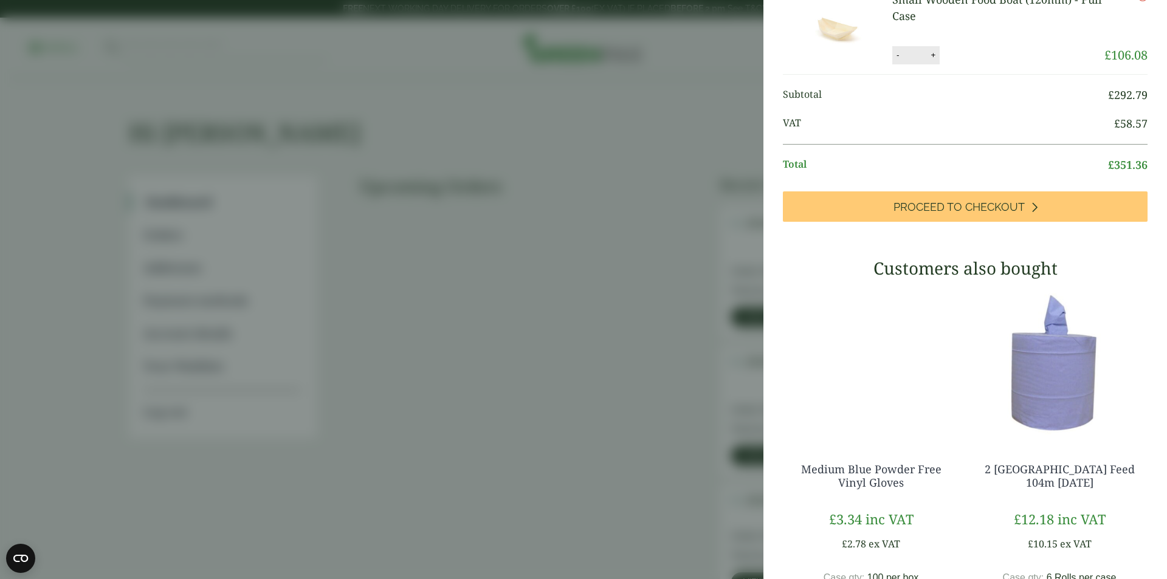
scroll to position [304, 0]
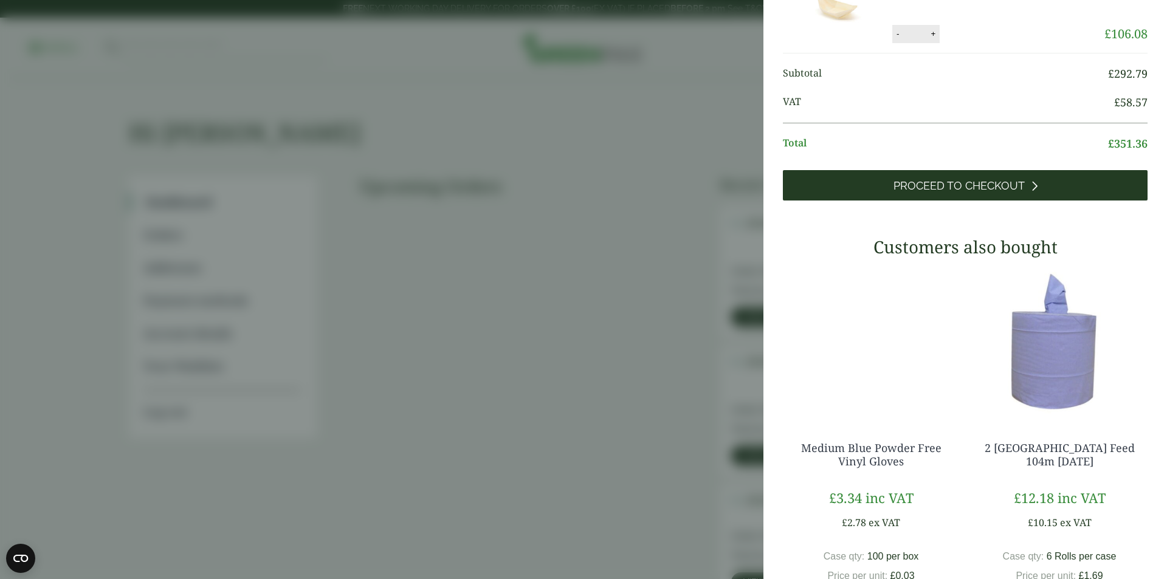
click at [939, 193] on span "Proceed to Checkout" at bounding box center [958, 185] width 131 height 13
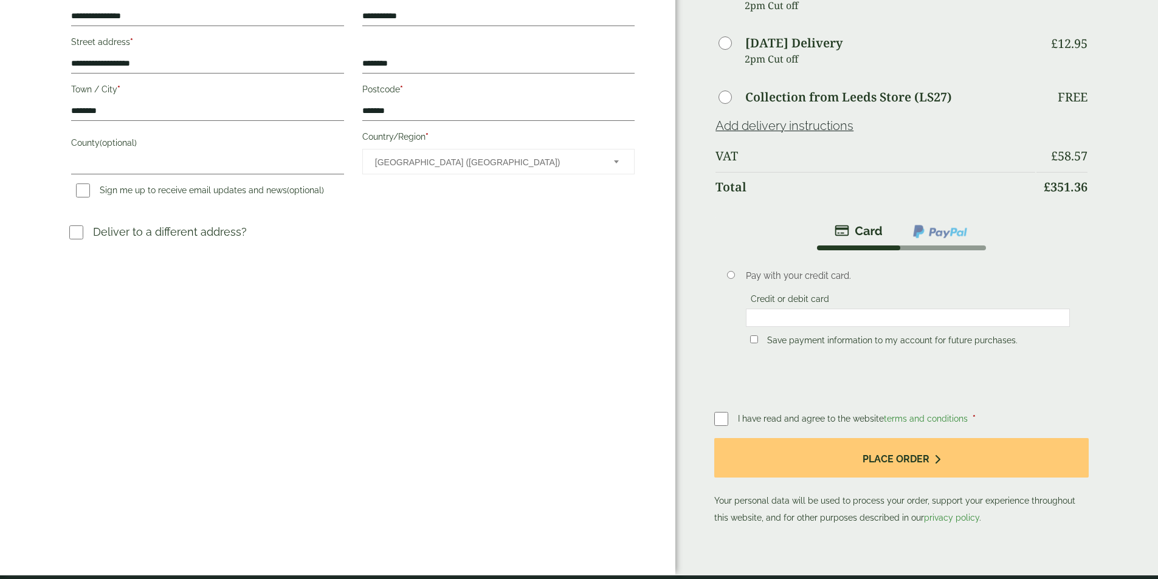
scroll to position [364, 0]
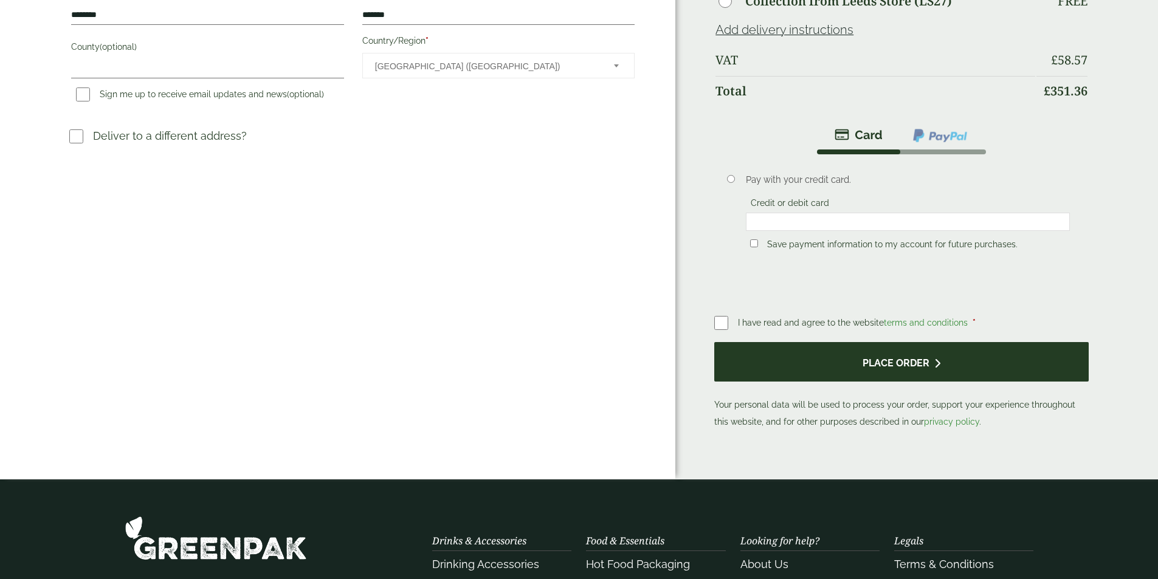
click button "Place order"
